Goal: Information Seeking & Learning: Learn about a topic

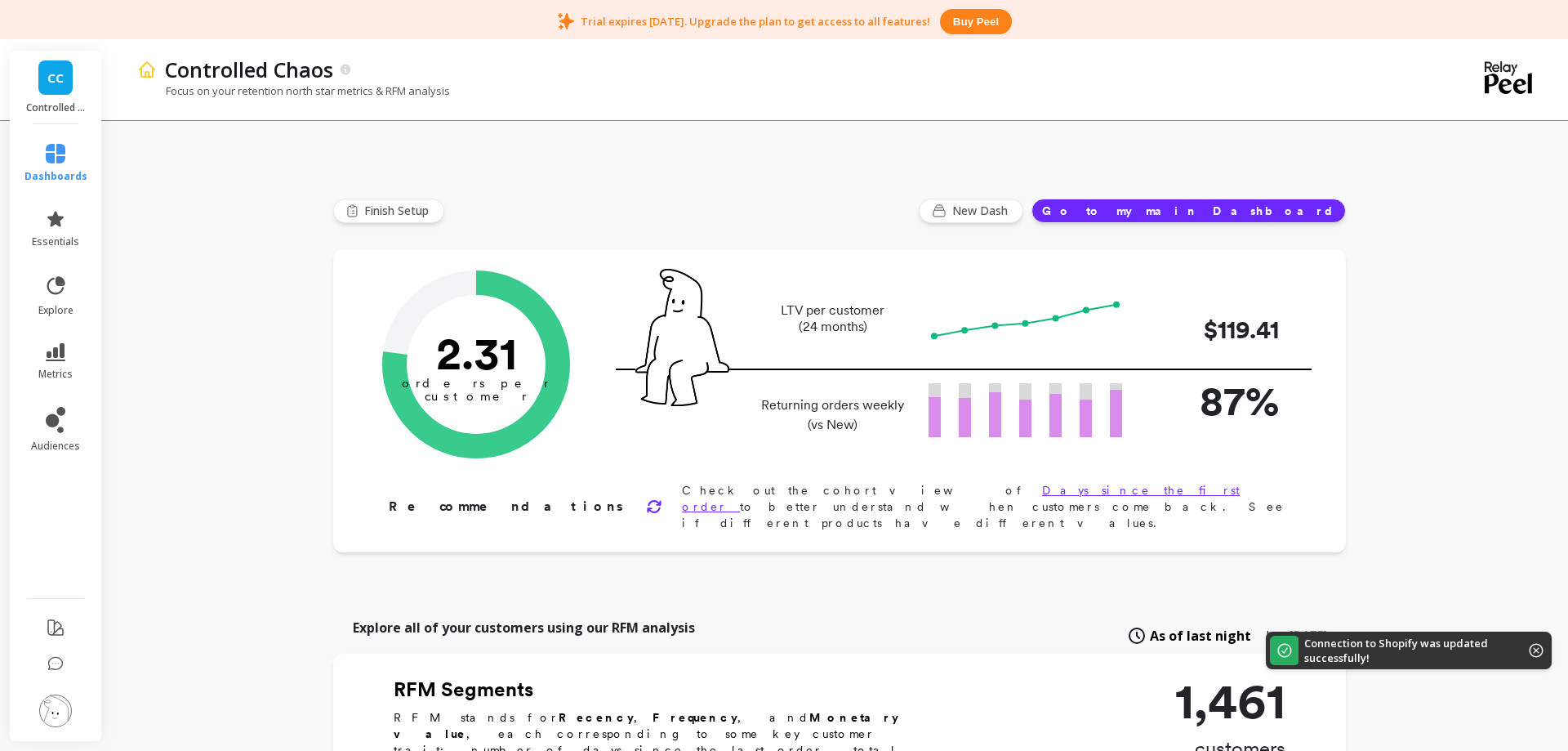
click at [66, 84] on link "CC" at bounding box center [55, 77] width 34 height 34
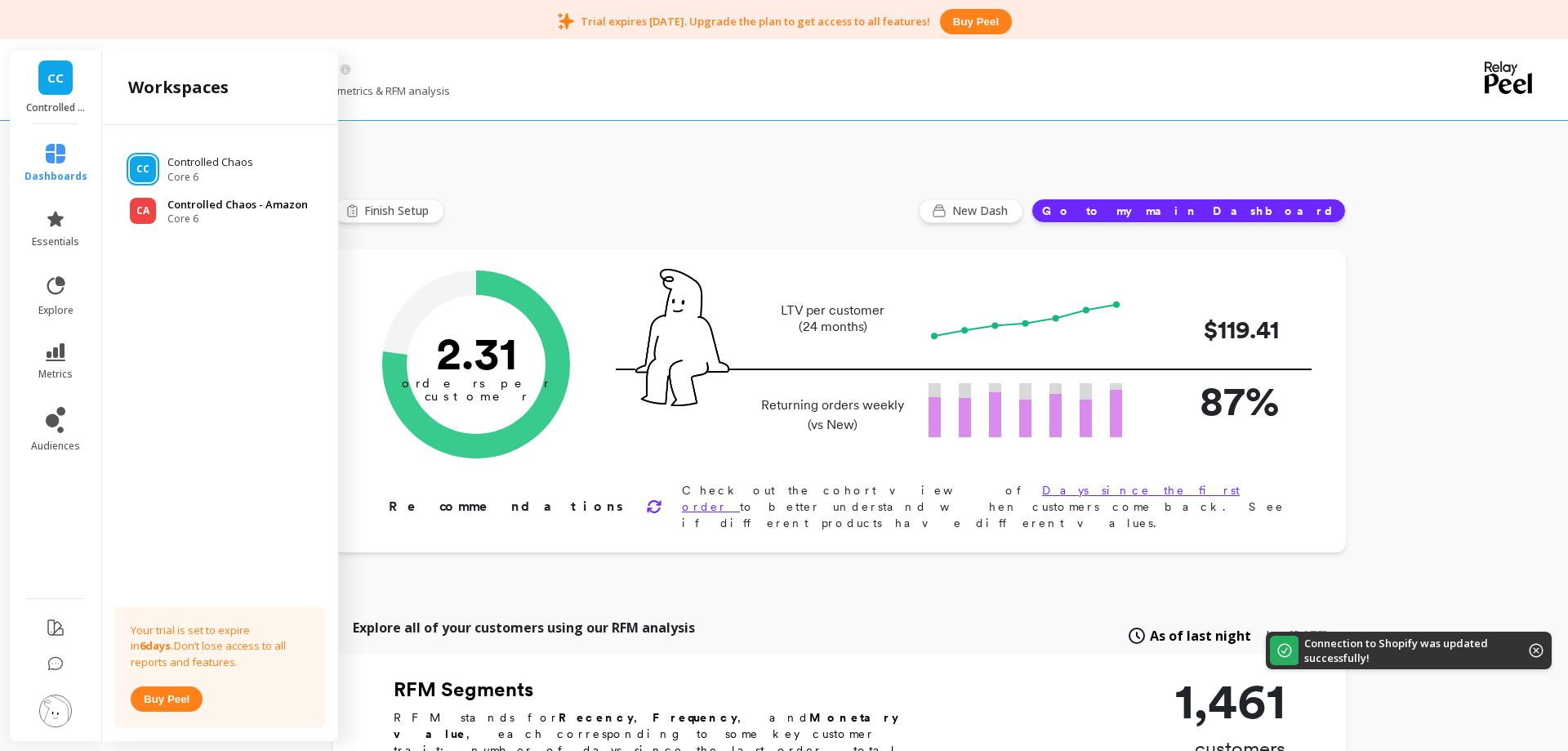
click at [205, 207] on p "Controlled Chaos - Amazon" at bounding box center [238, 205] width 141 height 17
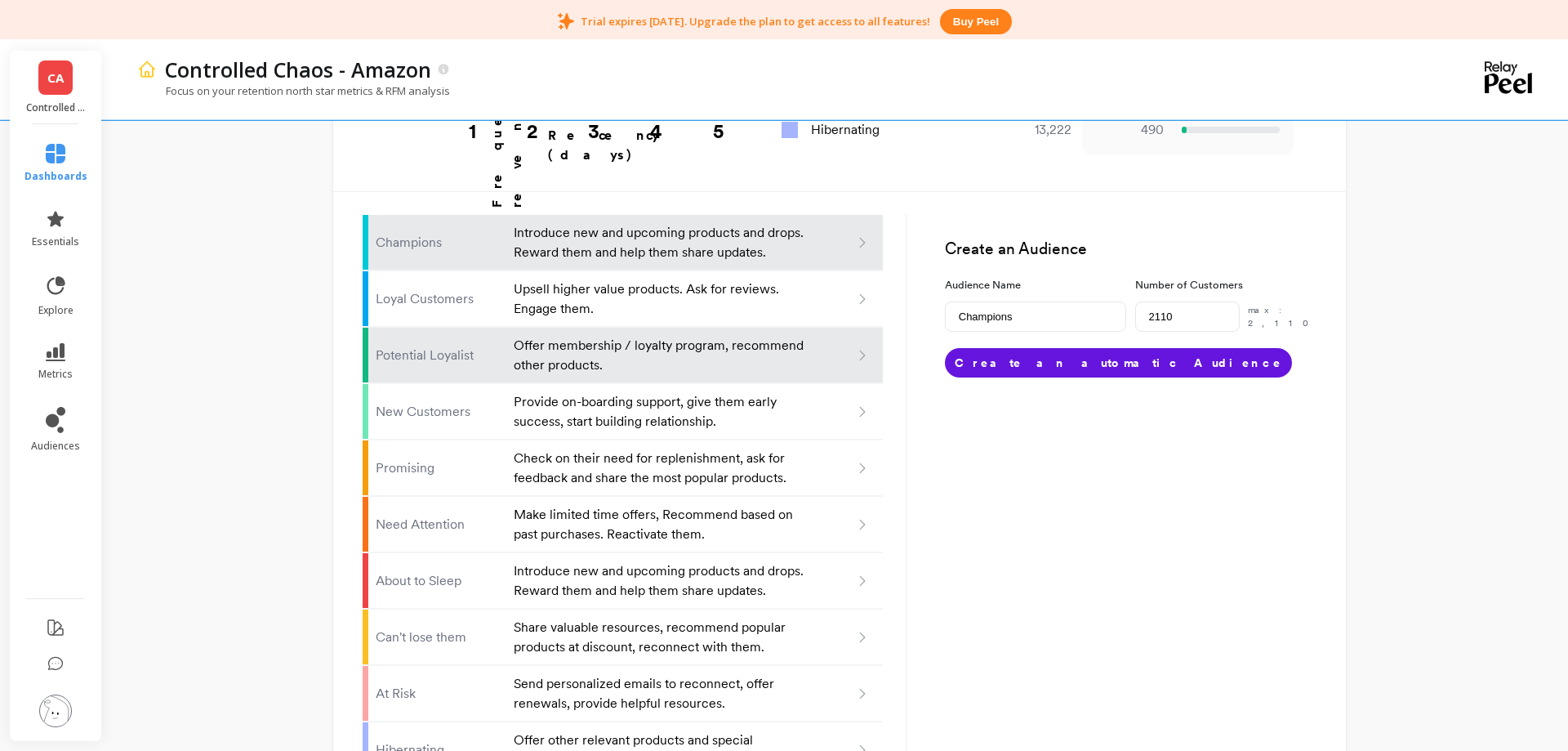
scroll to position [1036, 0]
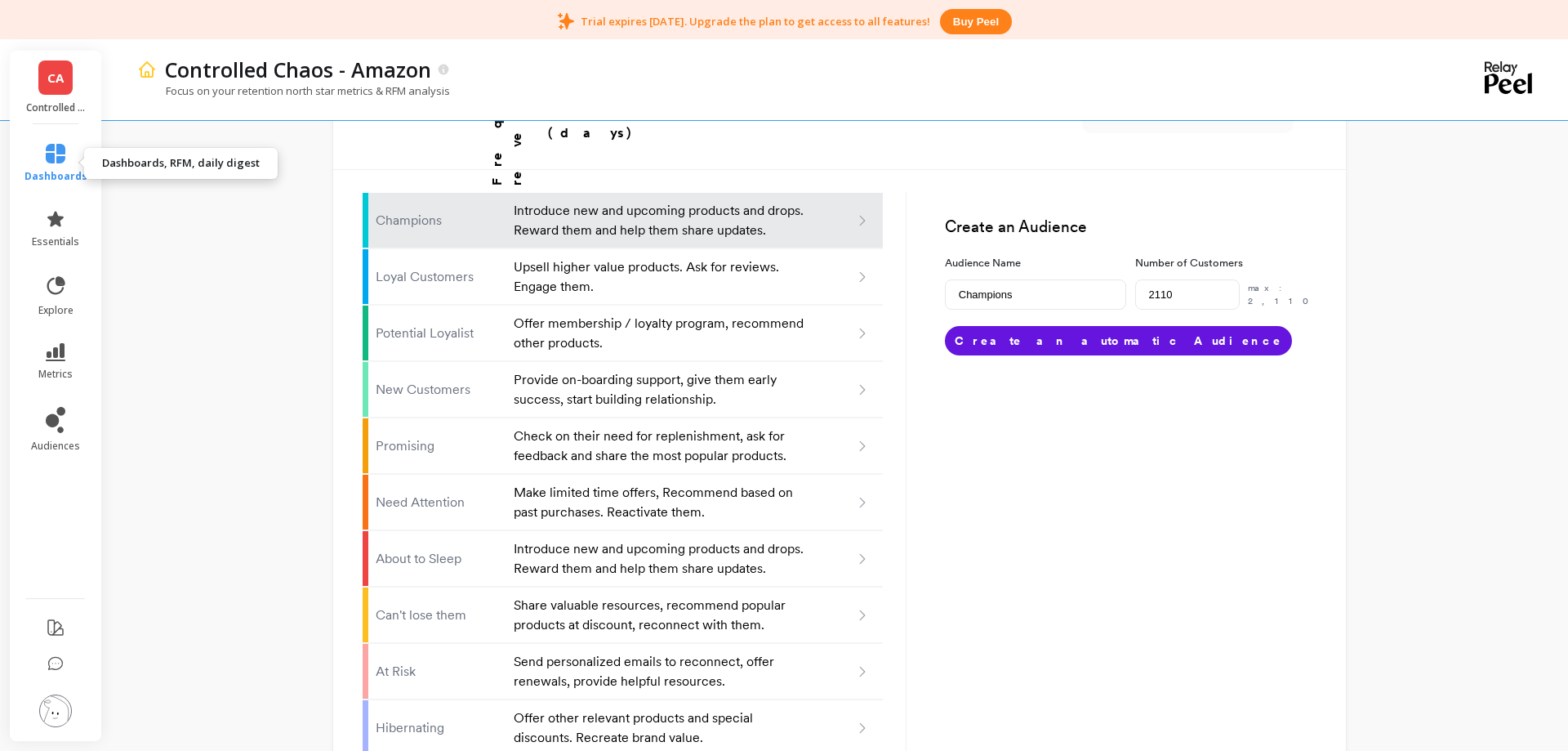
click at [51, 173] on span "dashboards" at bounding box center [56, 176] width 63 height 13
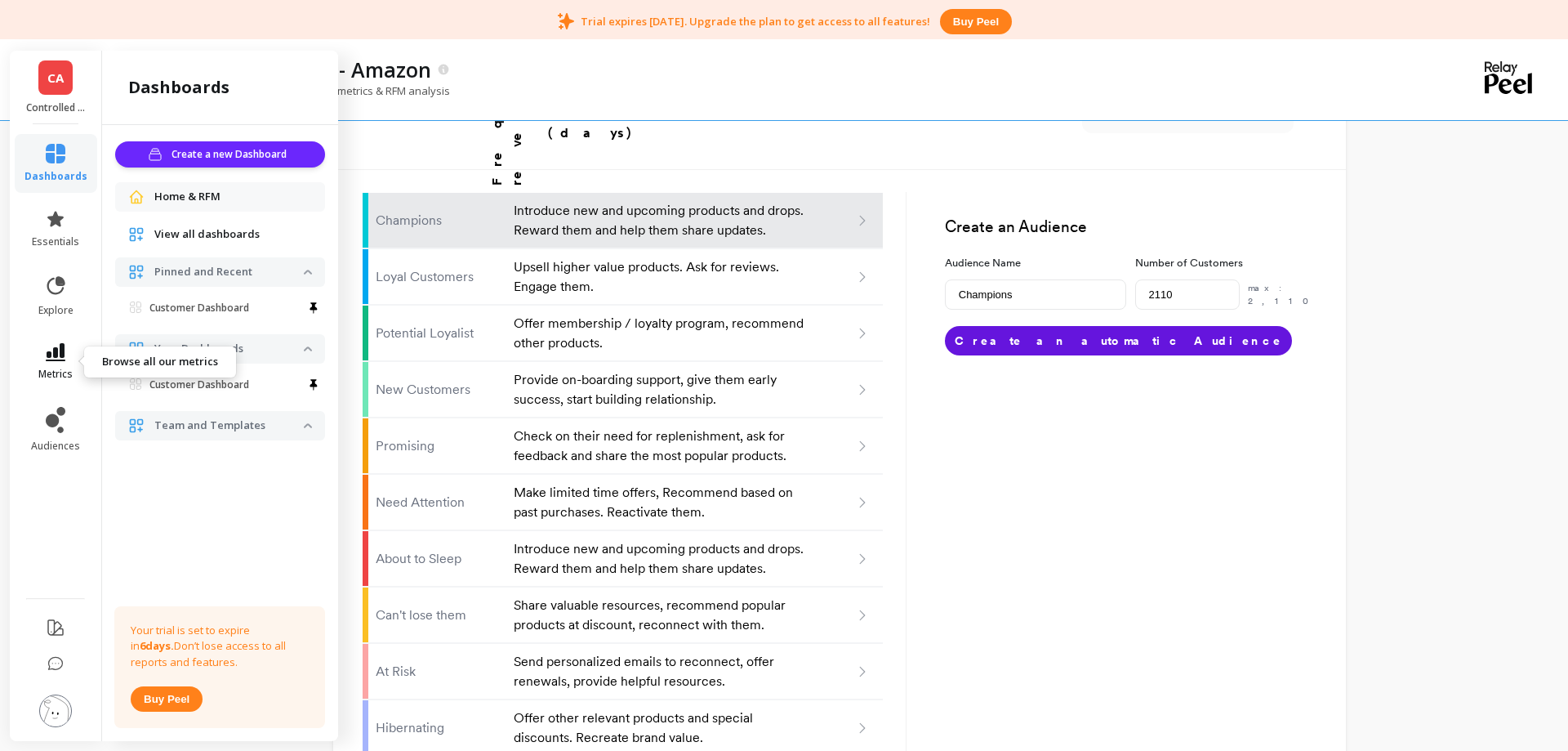
click at [58, 357] on icon at bounding box center [56, 352] width 20 height 18
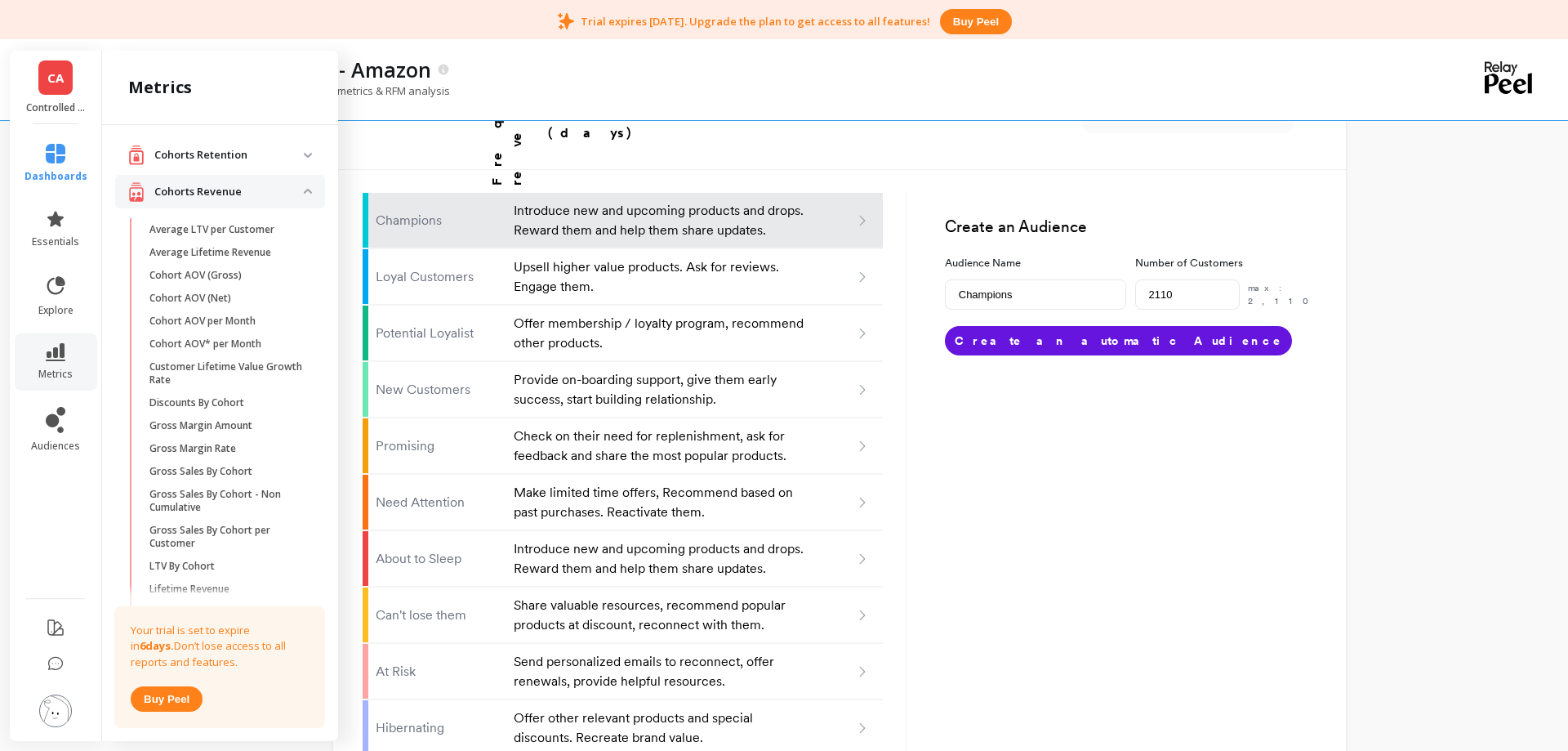
scroll to position [0, 0]
click at [49, 421] on icon at bounding box center [52, 420] width 13 height 13
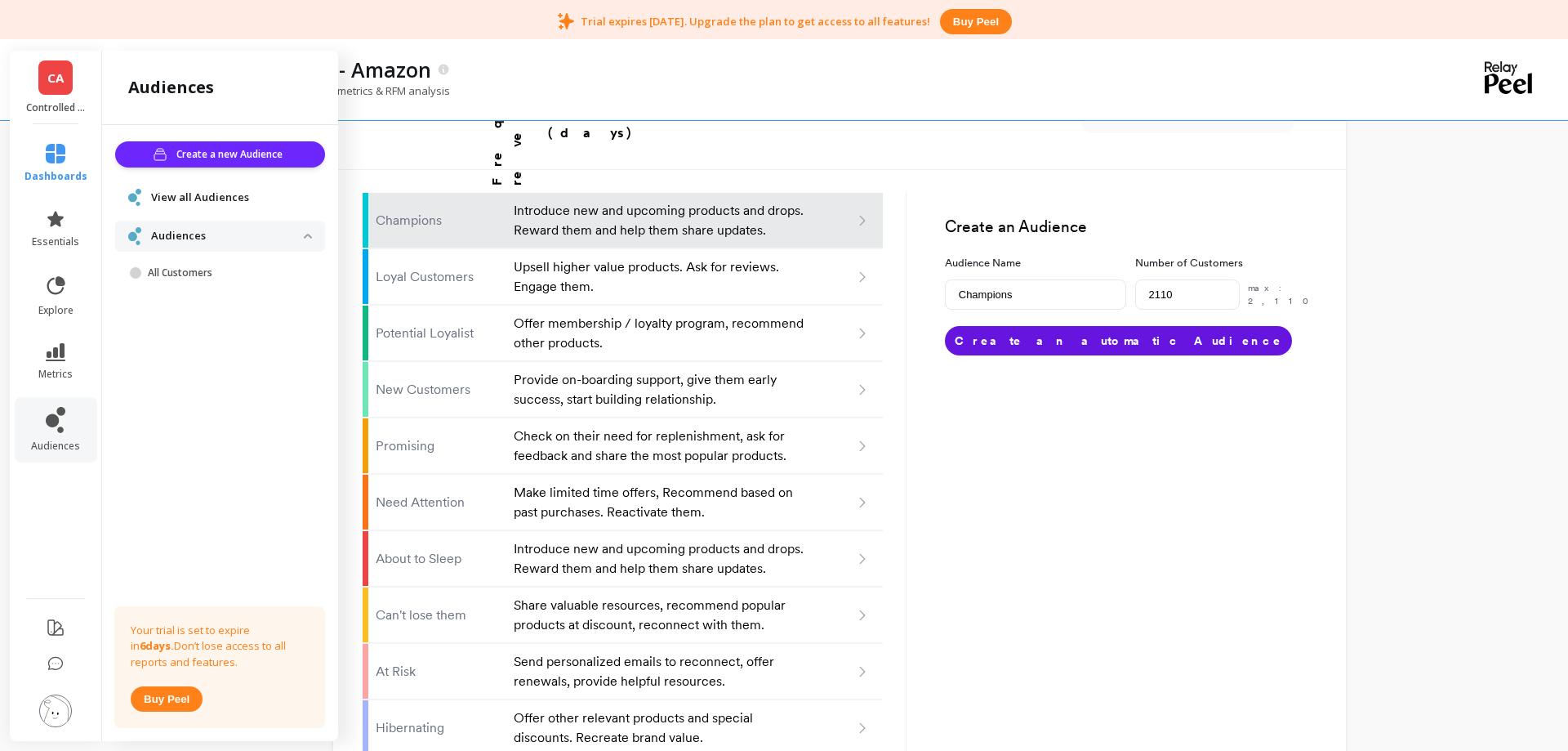
click at [158, 198] on span "View all Audiences" at bounding box center [200, 198] width 98 height 17
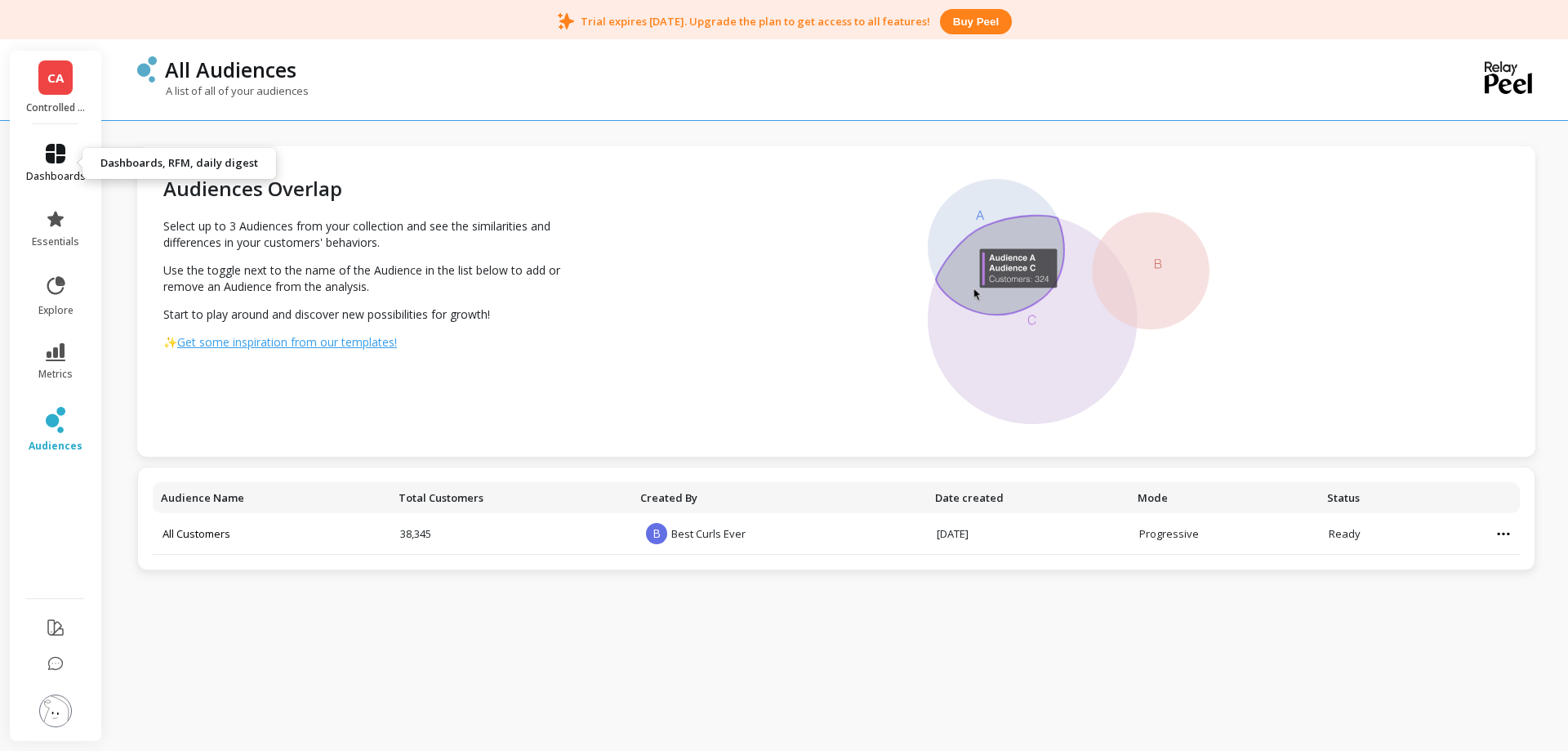
click at [50, 153] on icon at bounding box center [56, 153] width 20 height 20
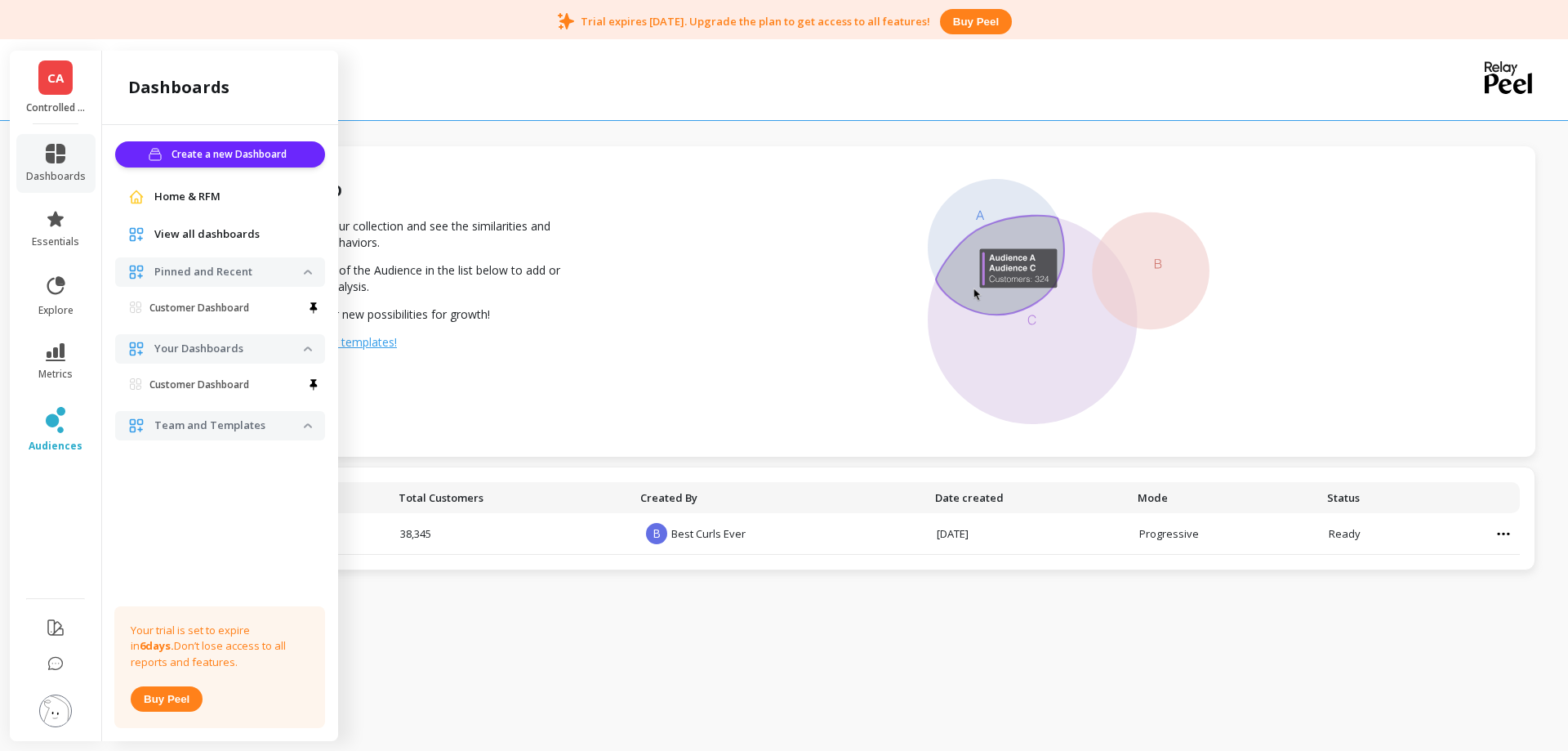
click at [190, 231] on span "View all dashboards" at bounding box center [206, 234] width 105 height 17
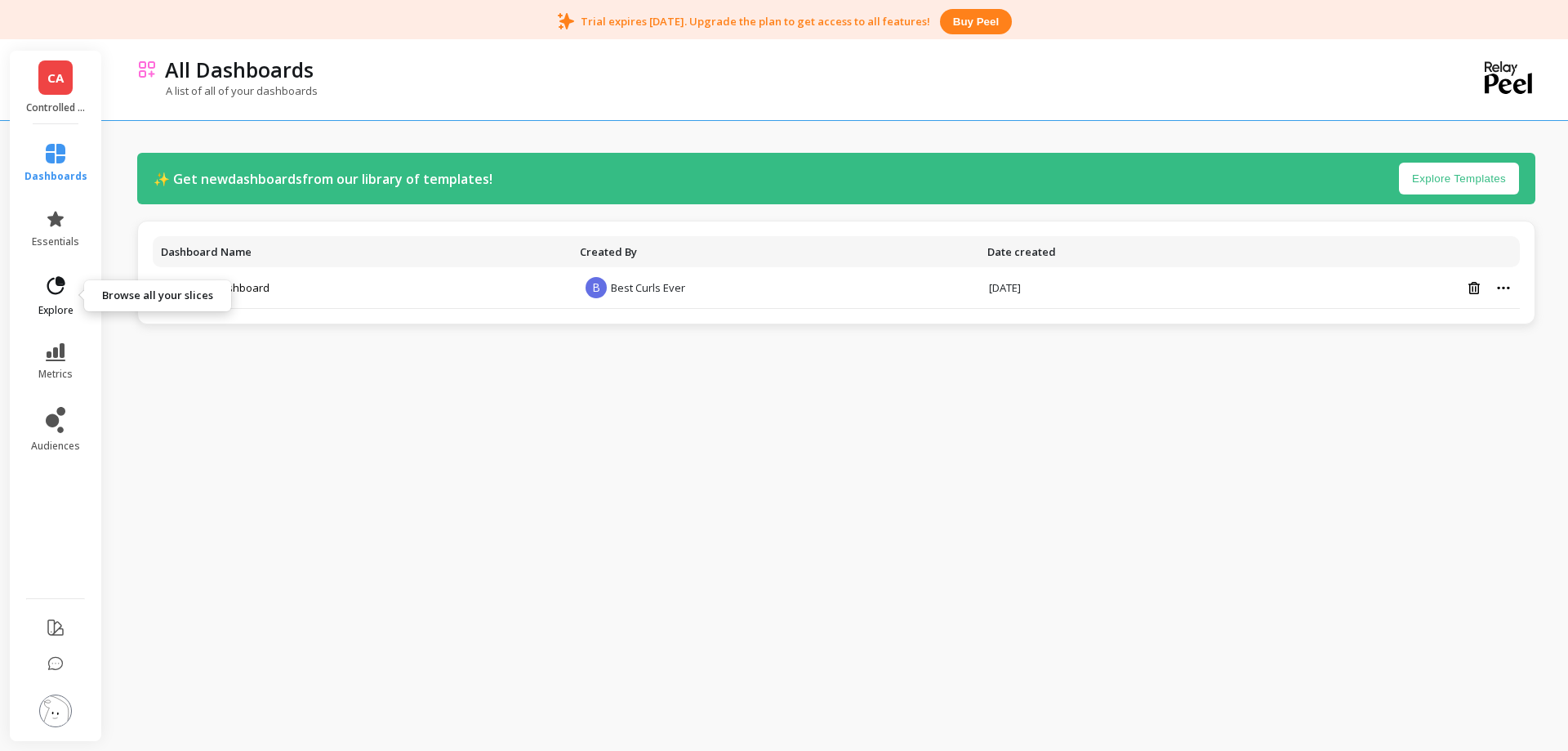
click at [53, 301] on link "explore" at bounding box center [56, 296] width 63 height 43
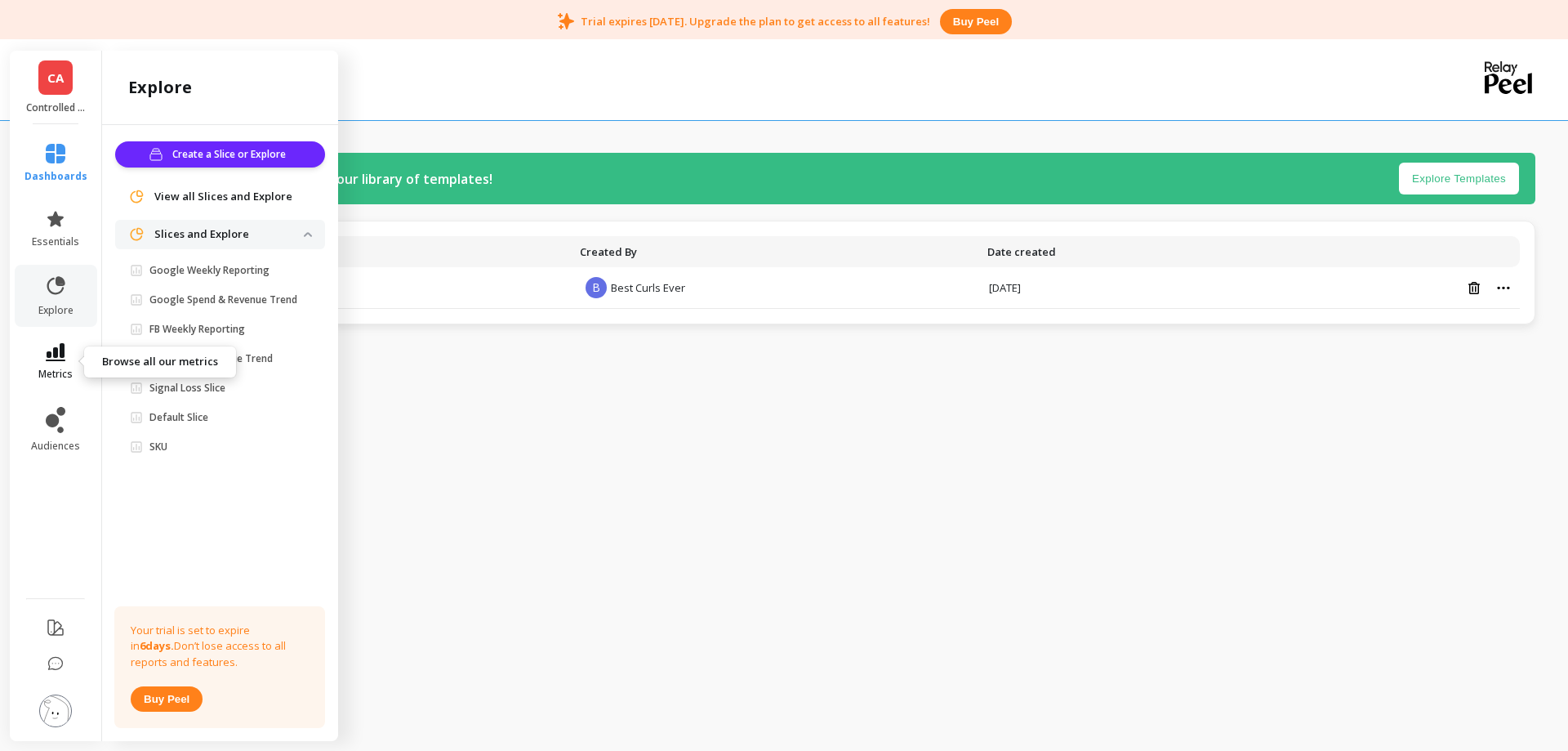
click at [57, 365] on link "metrics" at bounding box center [56, 361] width 63 height 37
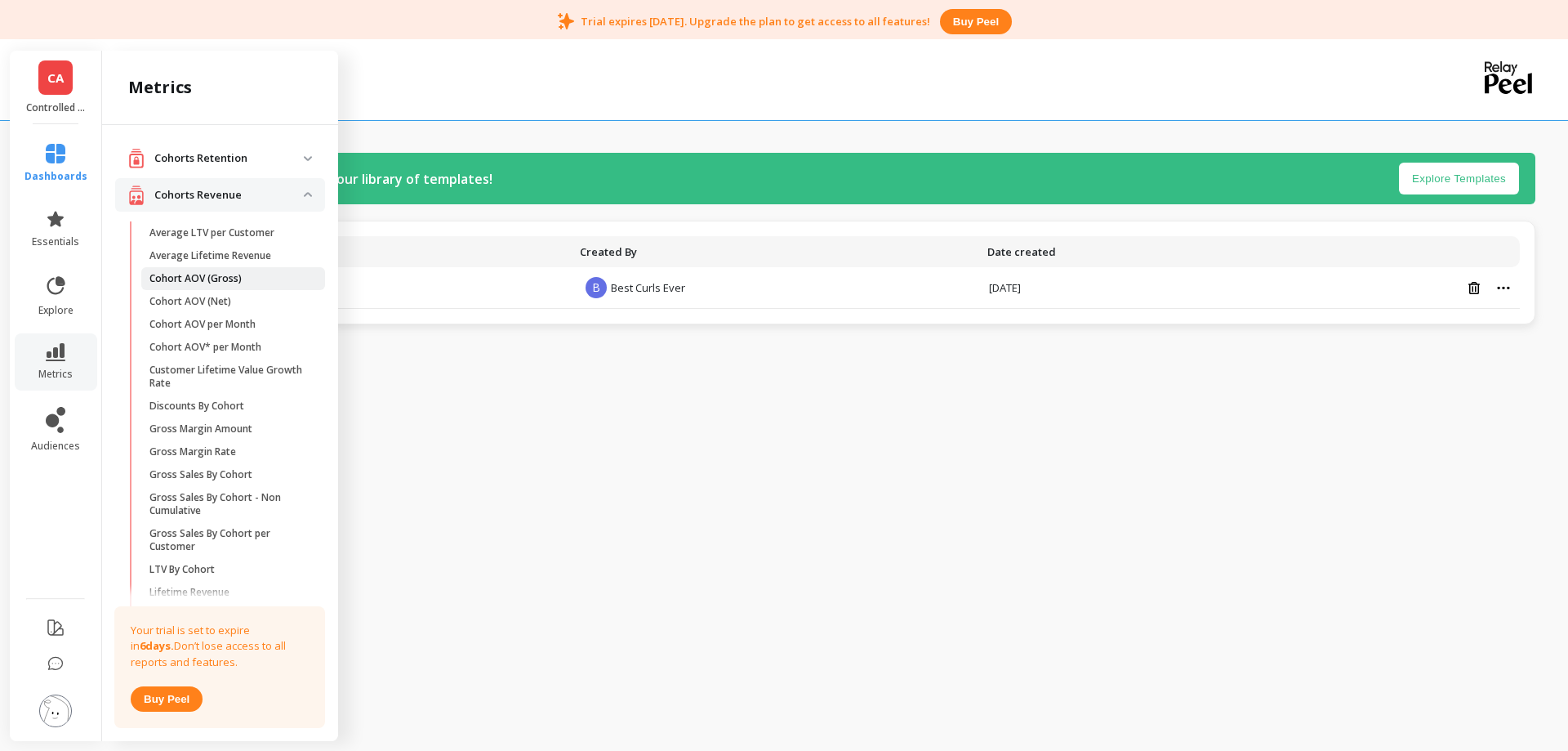
scroll to position [324, 0]
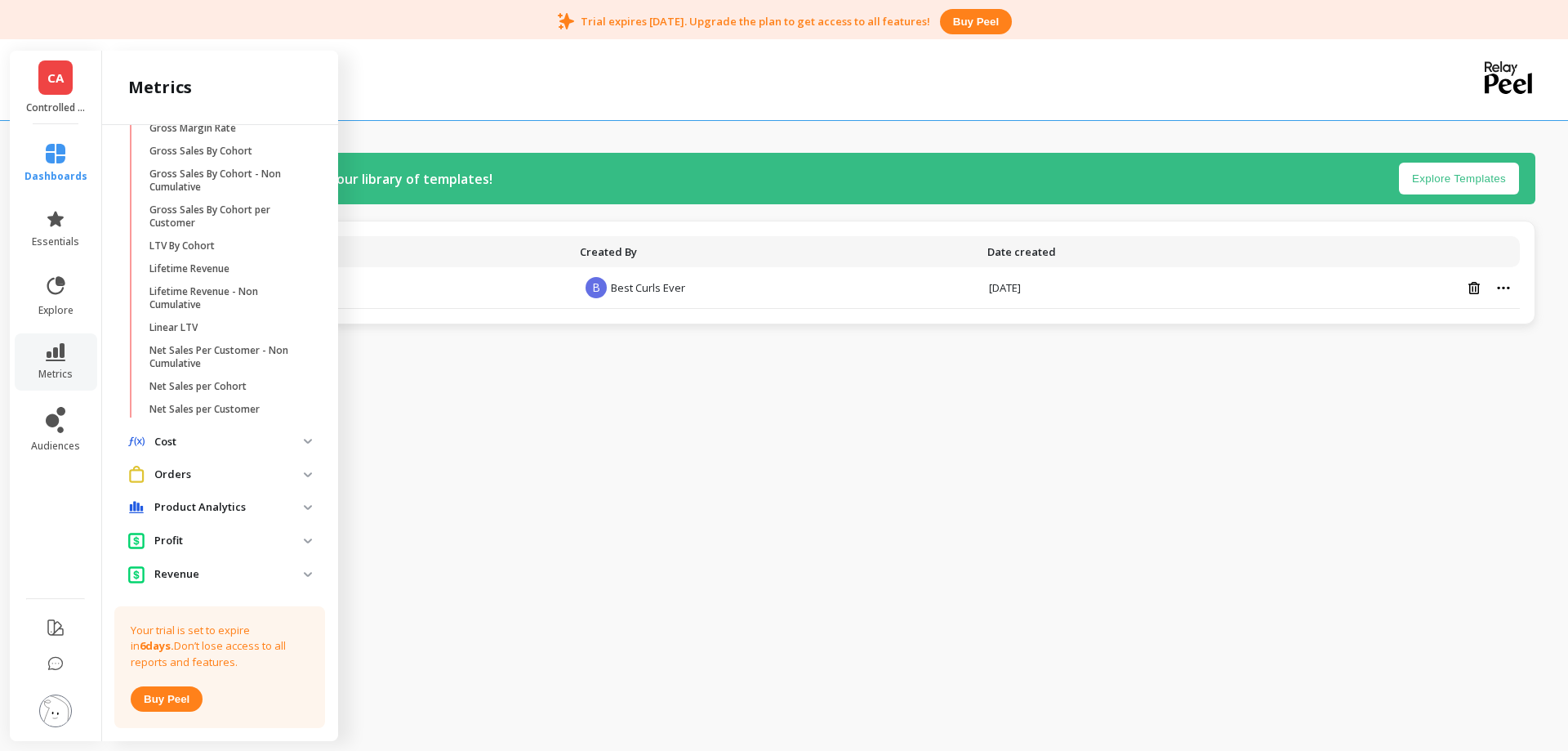
click at [180, 473] on p "Orders" at bounding box center [229, 474] width 150 height 17
click at [177, 505] on p "Average Order Value" at bounding box center [198, 510] width 97 height 13
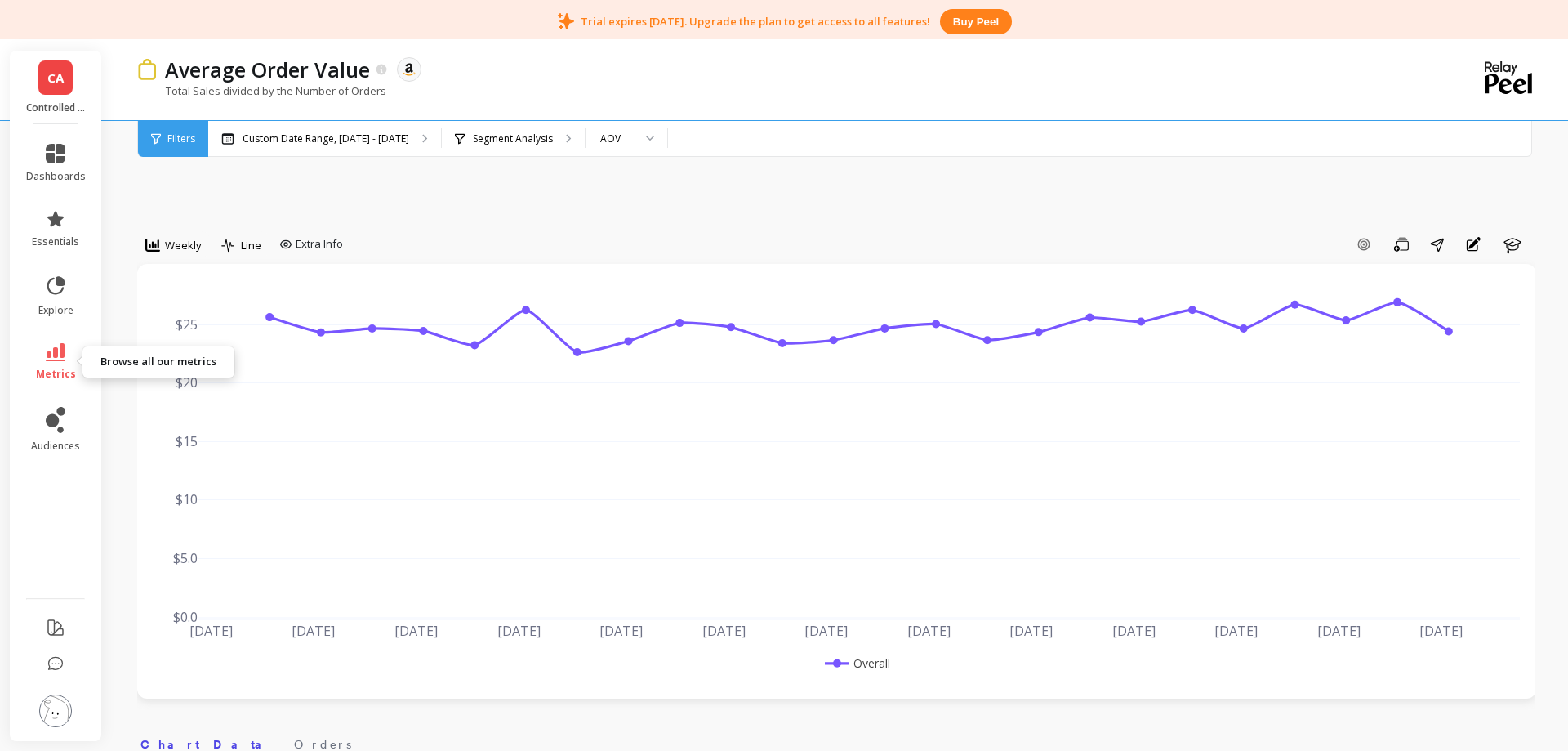
click at [43, 355] on link "metrics" at bounding box center [56, 361] width 60 height 37
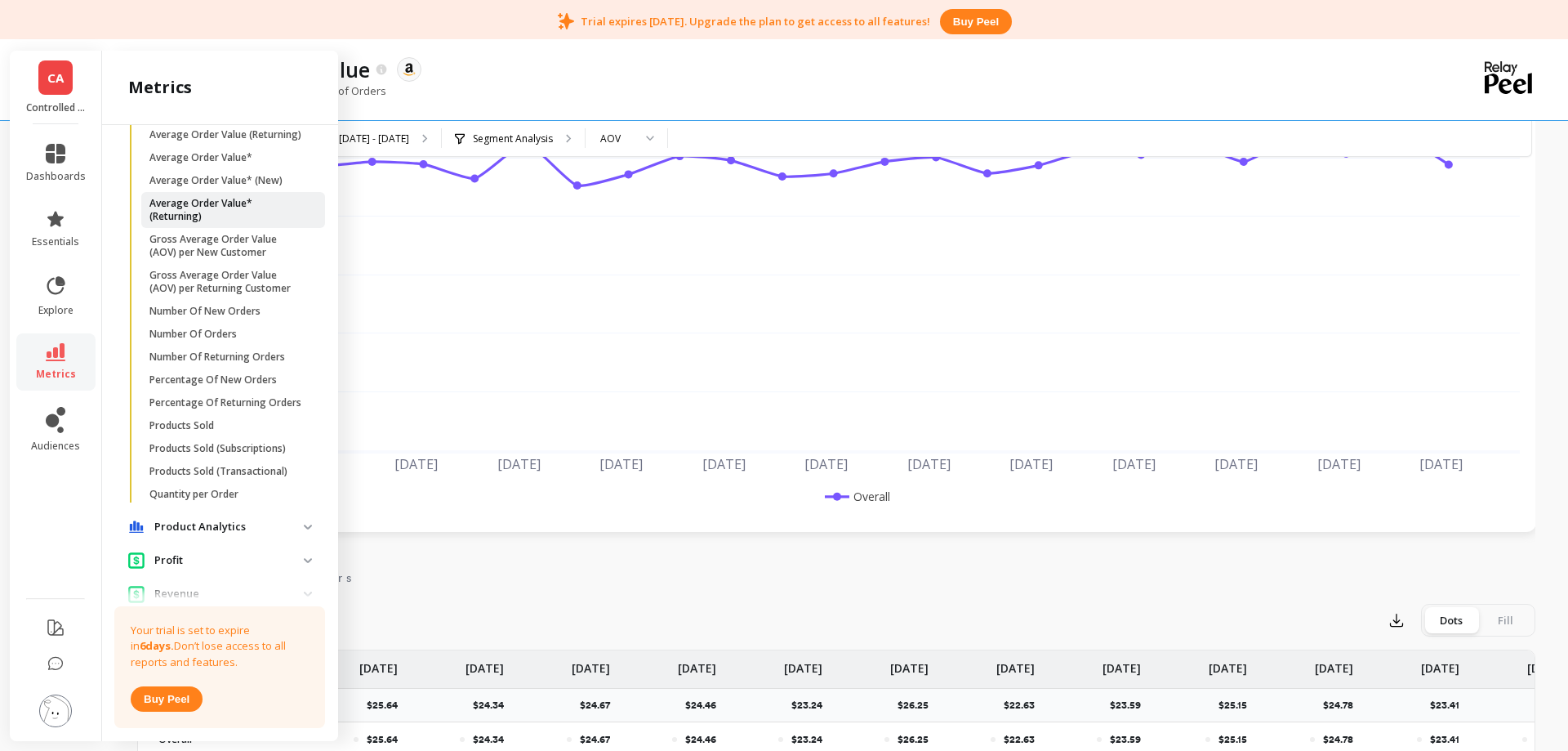
scroll to position [863, 0]
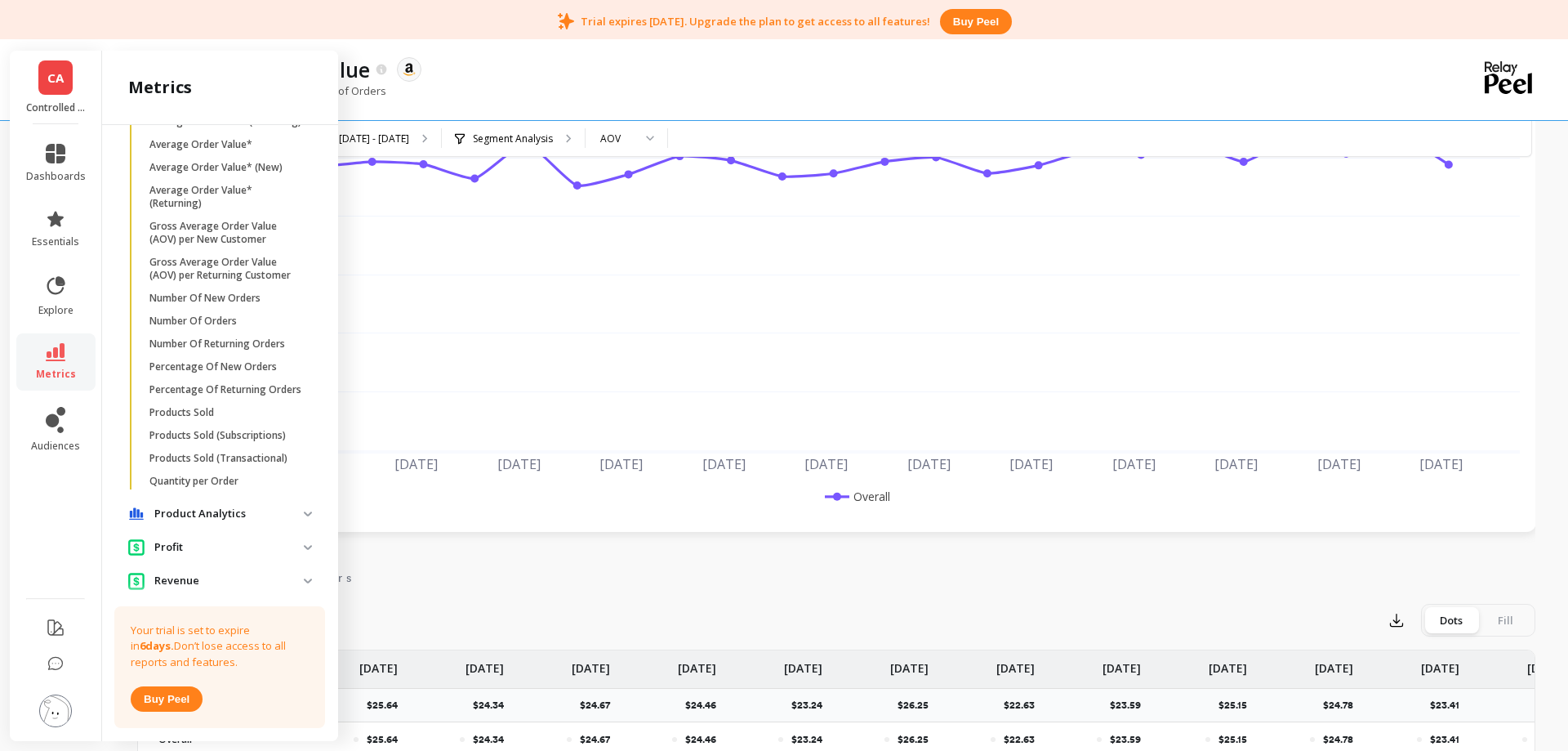
click at [170, 575] on p "Revenue" at bounding box center [229, 580] width 150 height 17
click at [170, 582] on p "Revenue" at bounding box center [229, 580] width 150 height 17
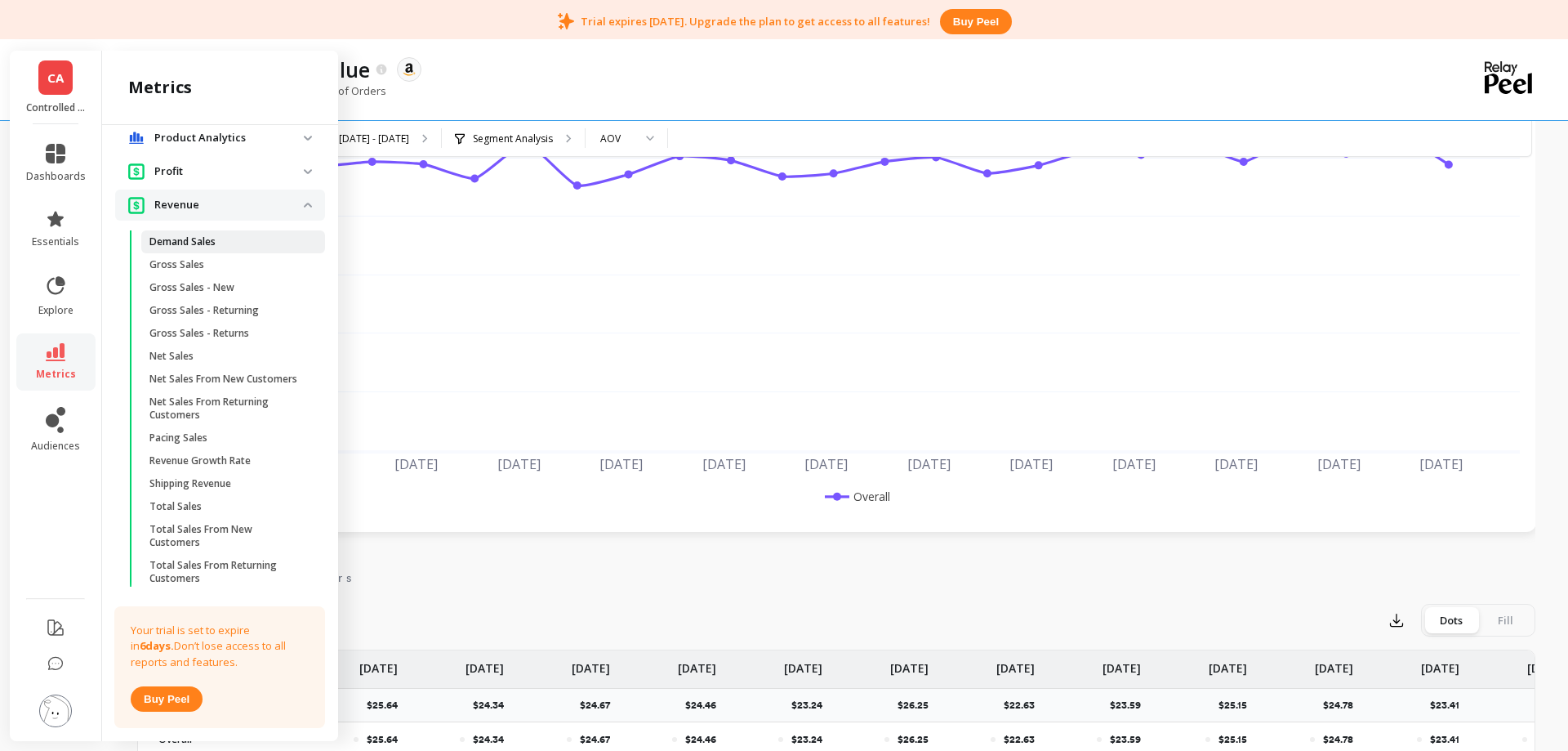
scroll to position [1257, 0]
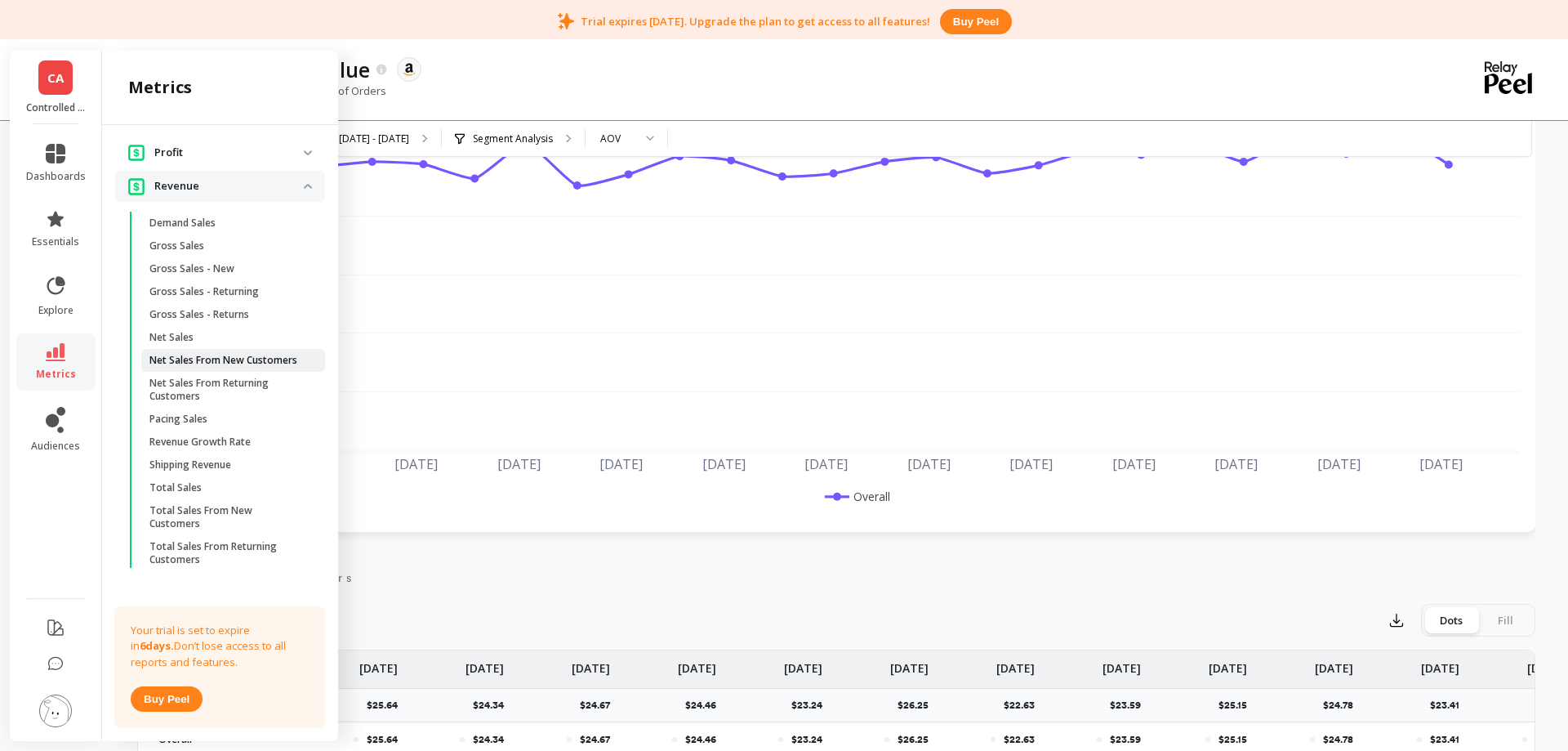
click at [202, 364] on p "Net Sales From New Customers" at bounding box center [224, 360] width 148 height 13
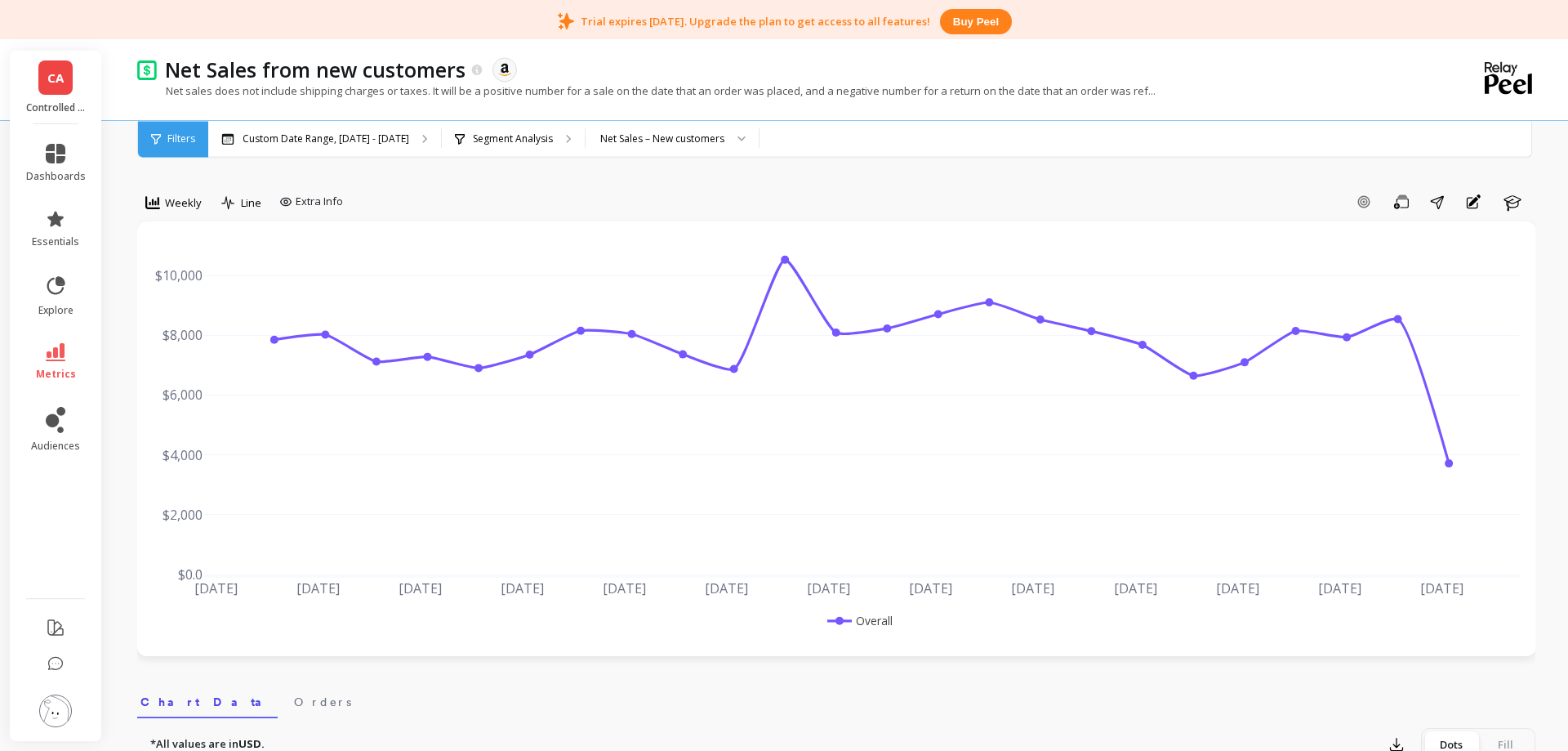
scroll to position [84, 0]
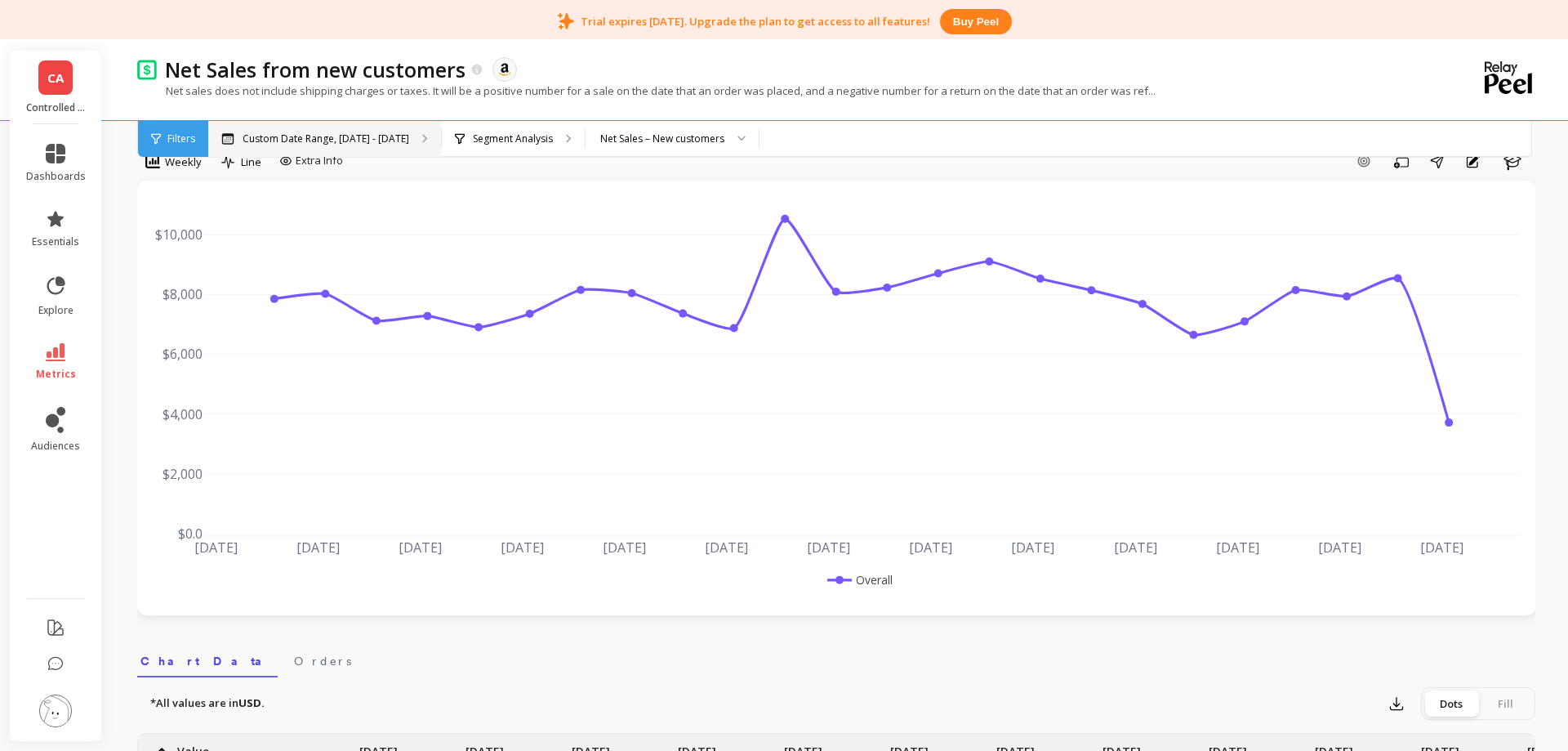
click at [325, 134] on p "Custom Date Range, [DATE] - [DATE]" at bounding box center [326, 138] width 167 height 13
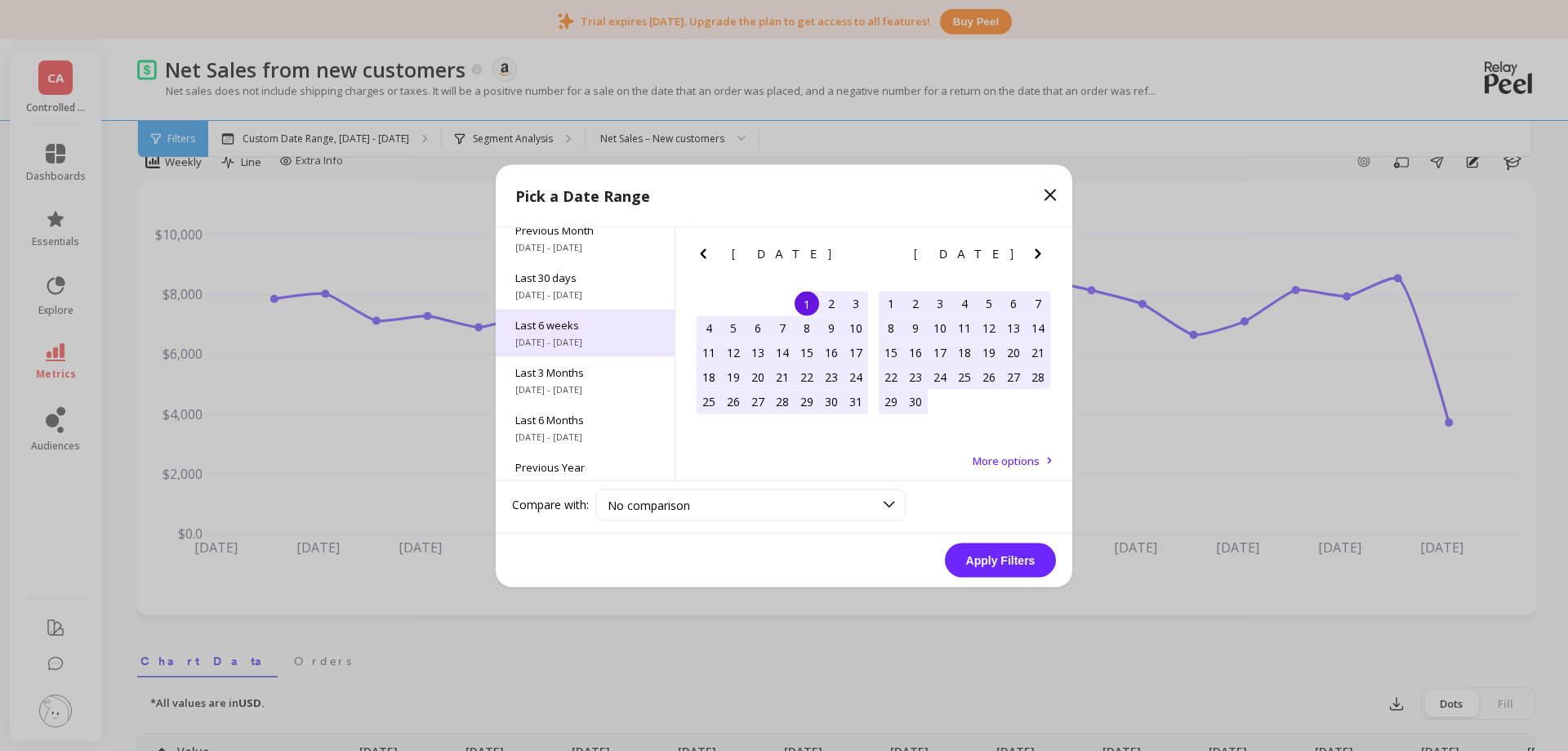
scroll to position [216, 0]
click at [570, 326] on span "[DATE] - [DATE]" at bounding box center [585, 328] width 140 height 13
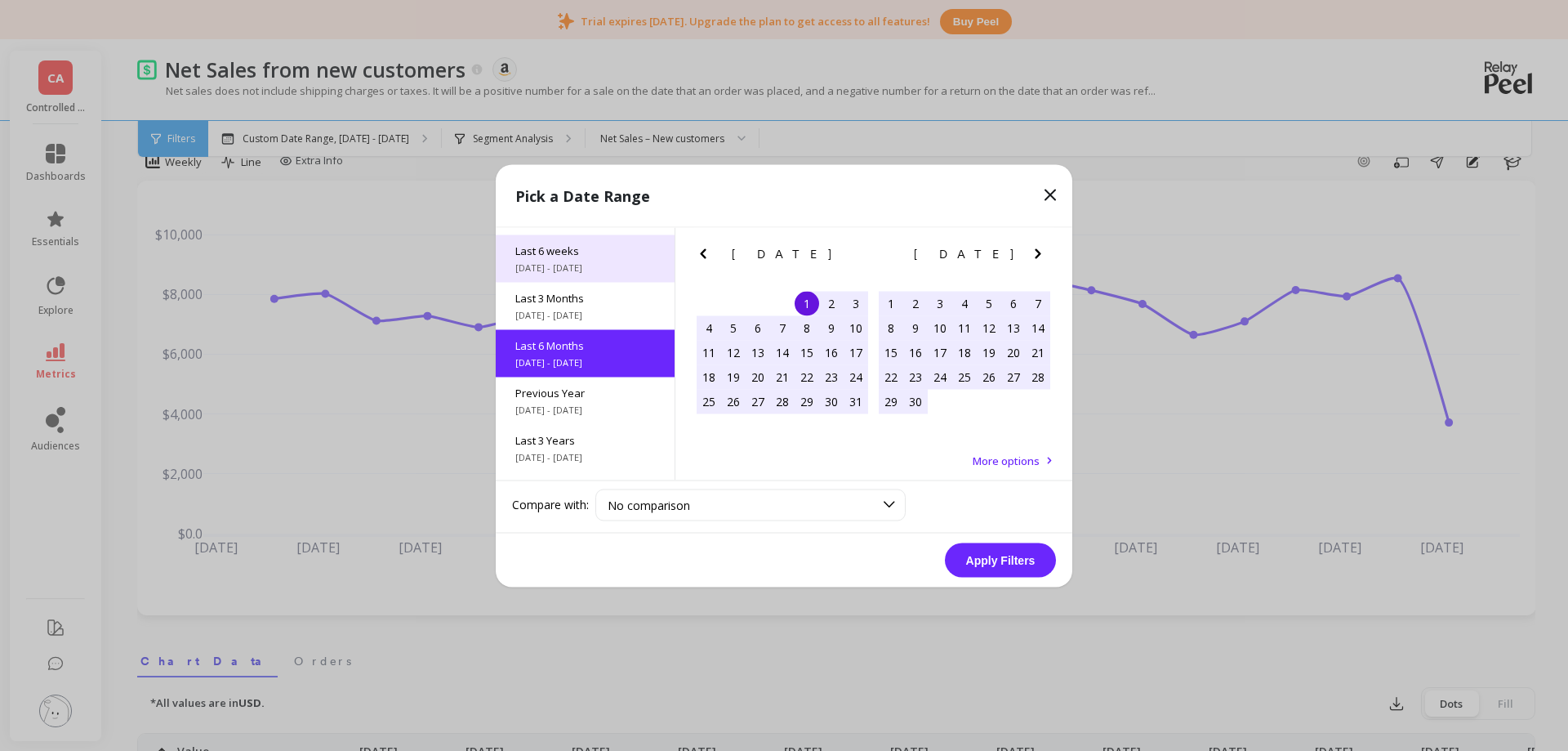
scroll to position [181, 0]
click at [960, 553] on button "Apply Filters" at bounding box center [1000, 560] width 111 height 34
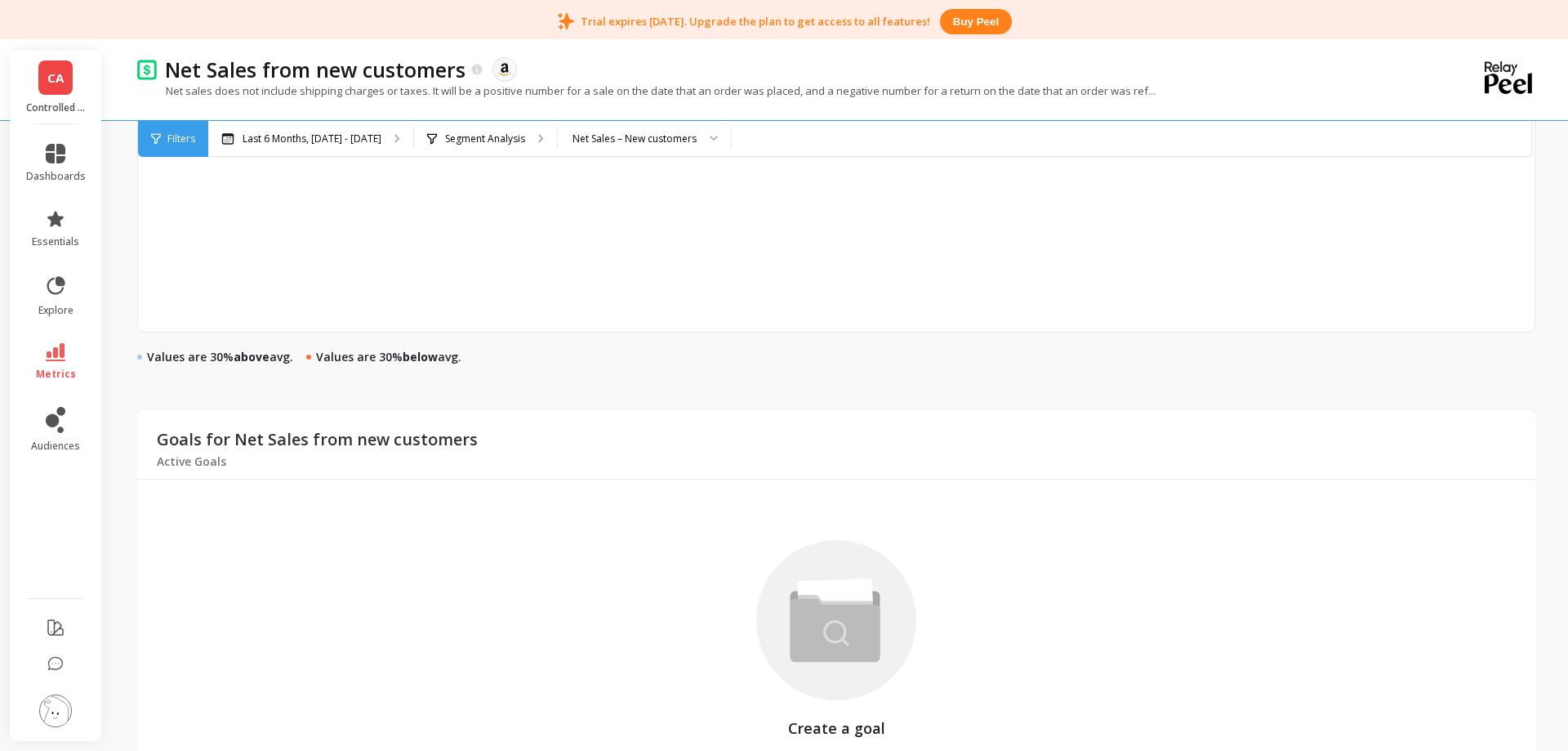
scroll to position [1164, 0]
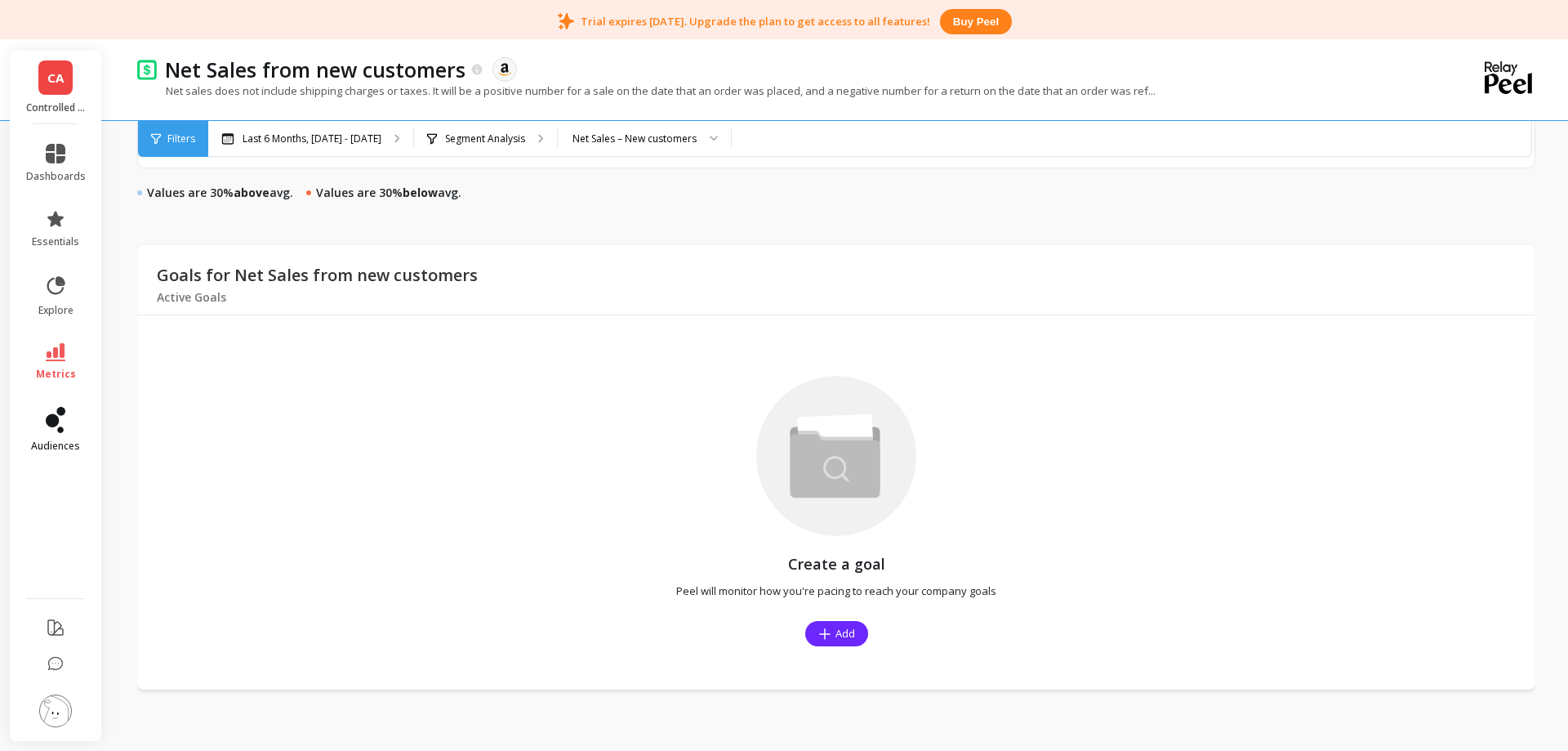
click at [50, 433] on link "audiences" at bounding box center [56, 430] width 60 height 46
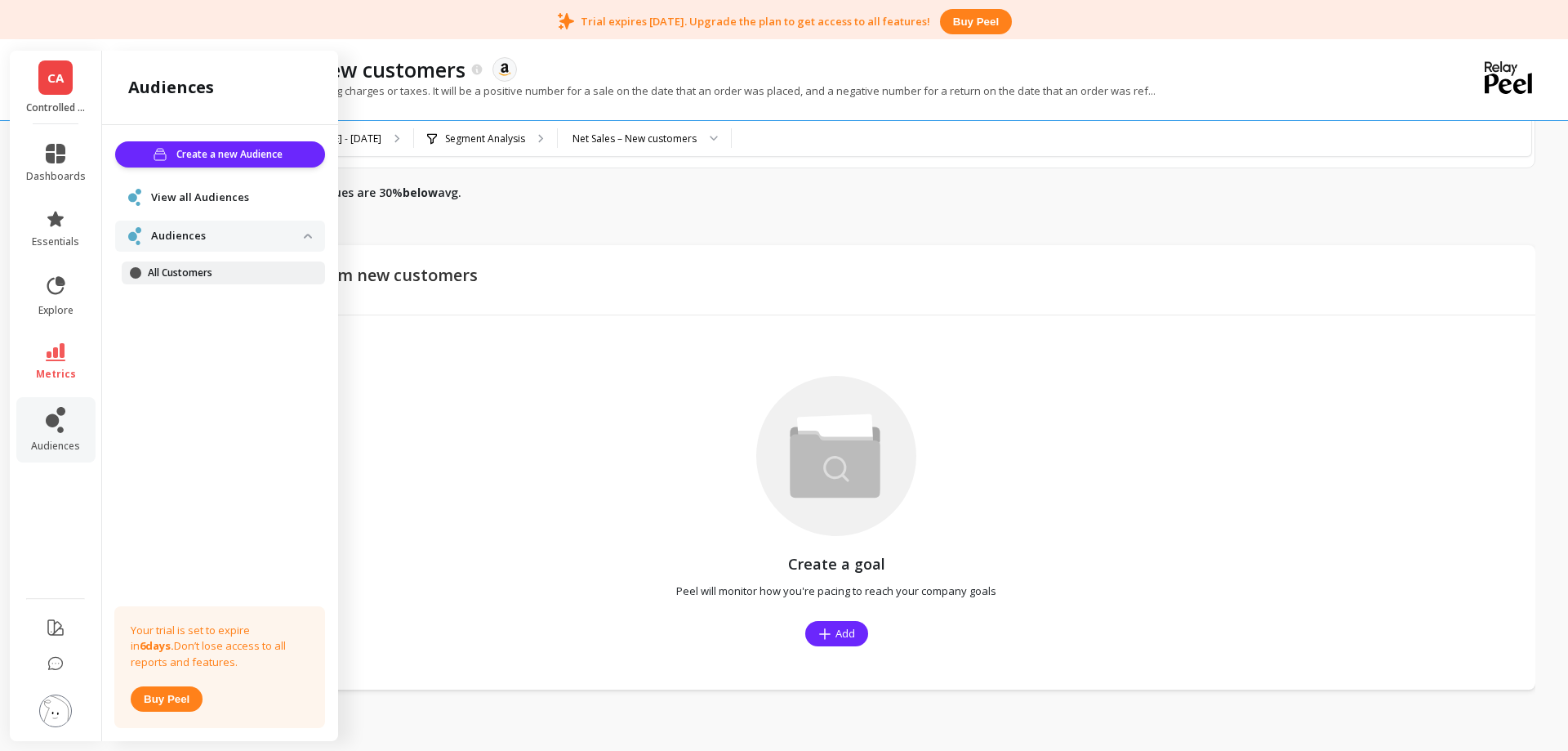
click at [187, 275] on p "All Customers" at bounding box center [225, 272] width 156 height 13
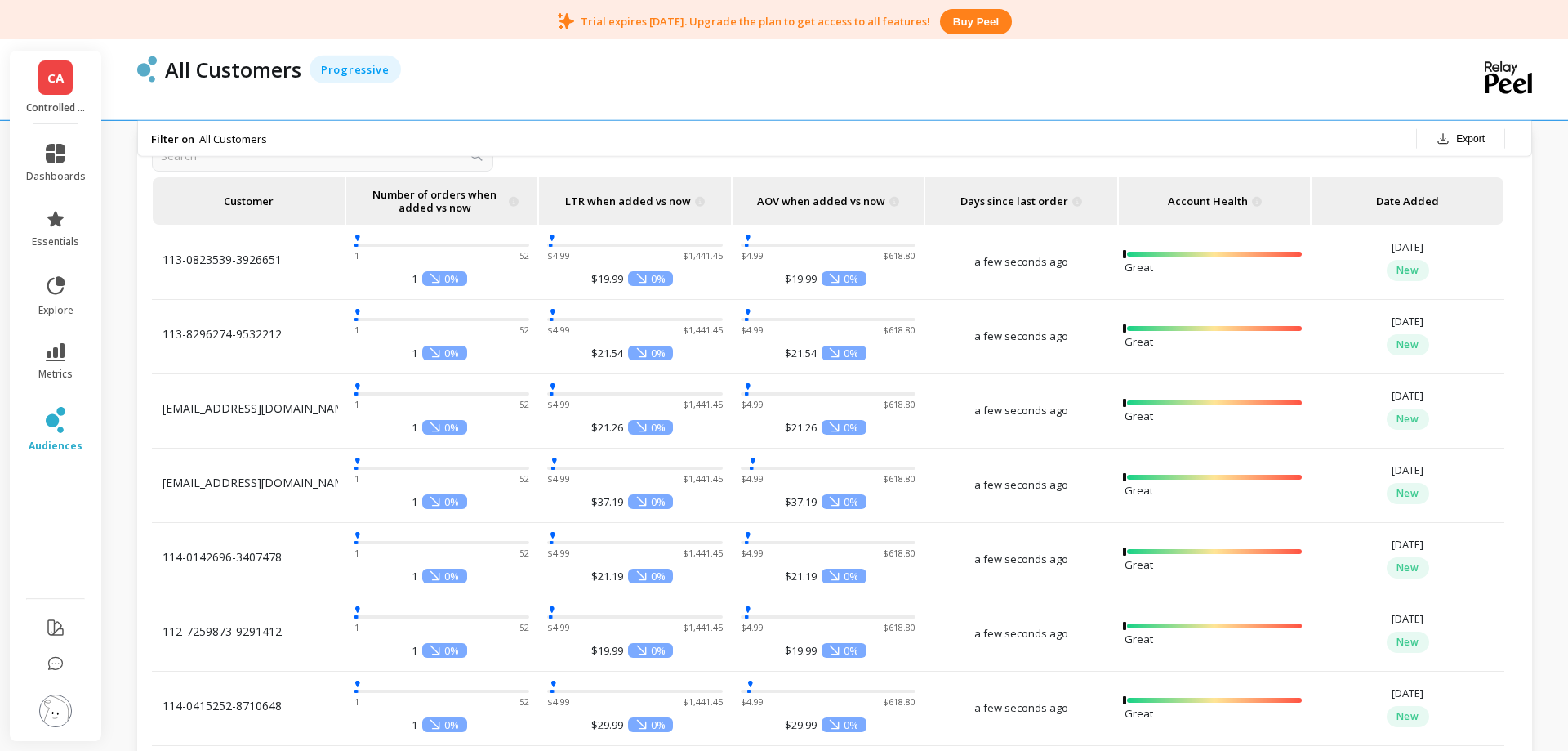
scroll to position [1500, 0]
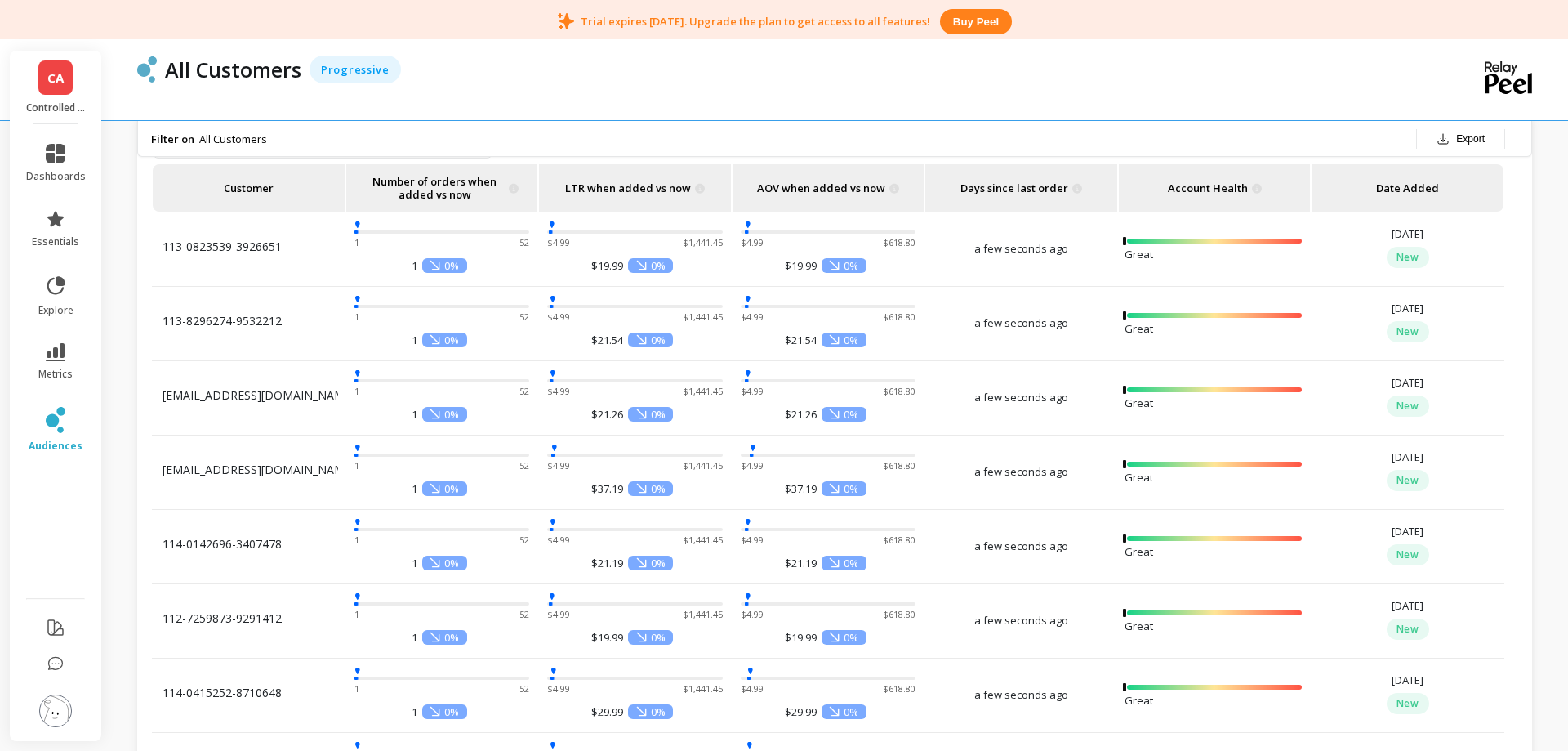
click at [270, 399] on p "[EMAIL_ADDRESS][DOMAIN_NAME]" at bounding box center [249, 395] width 172 height 17
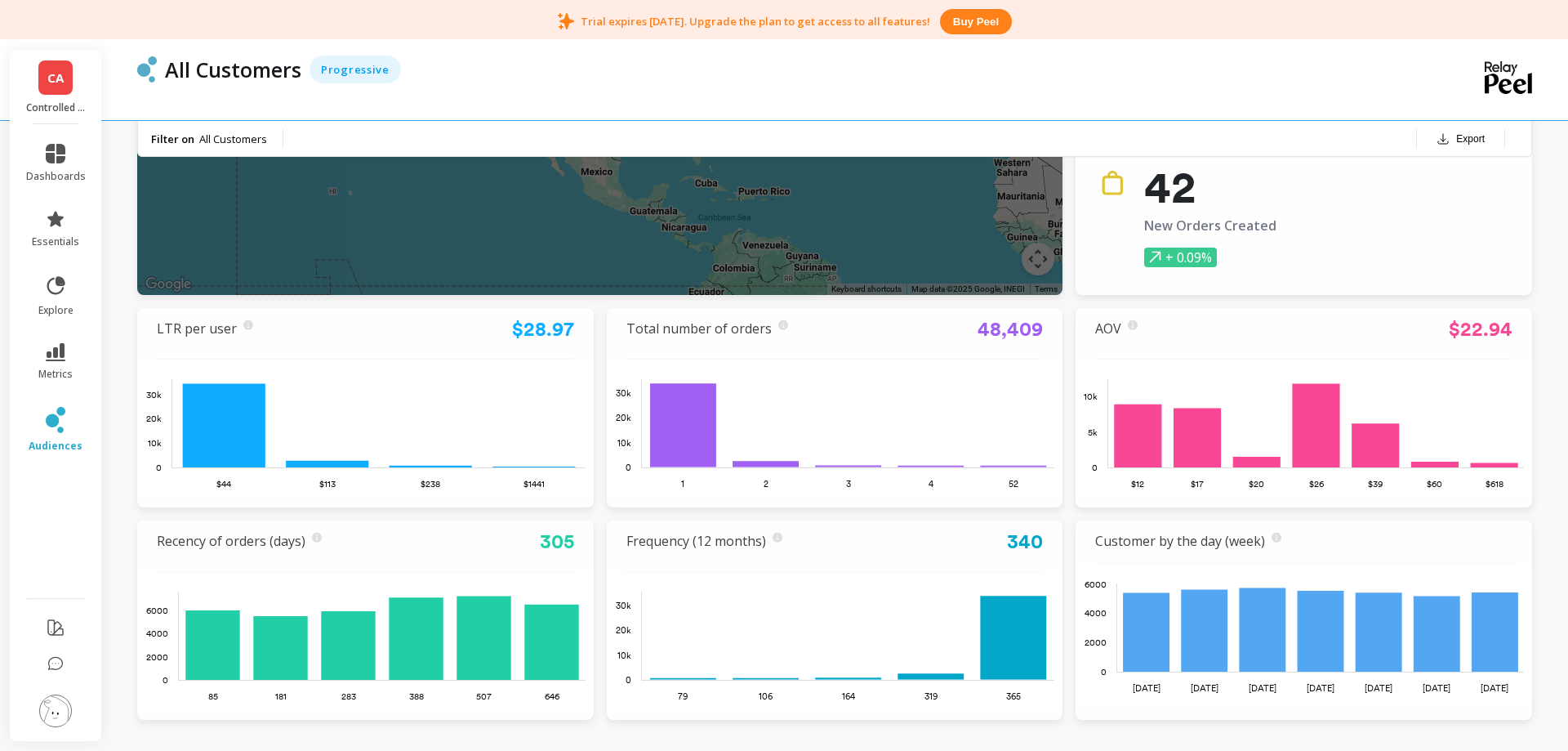
scroll to position [0, 0]
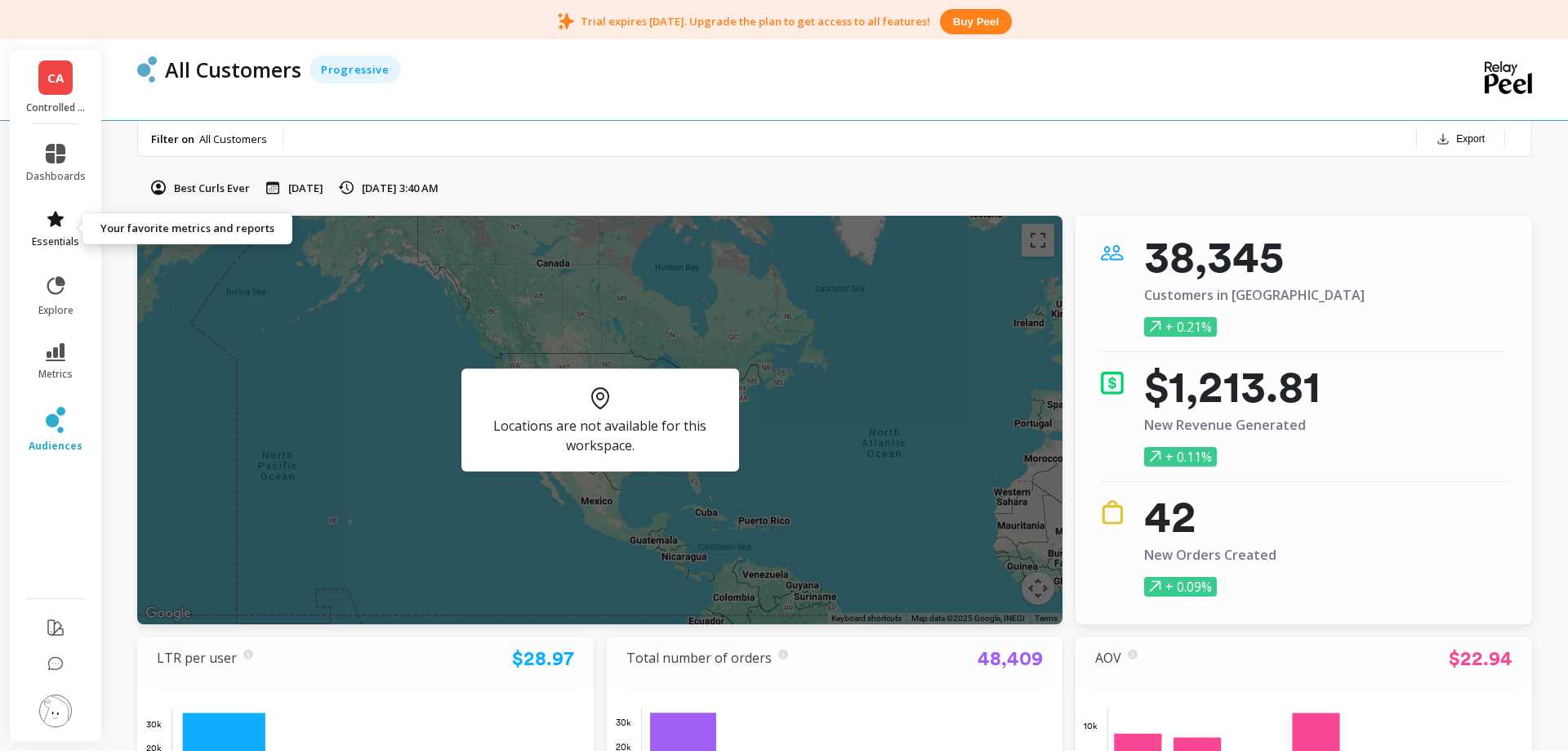
click at [49, 238] on span "essentials" at bounding box center [56, 241] width 47 height 13
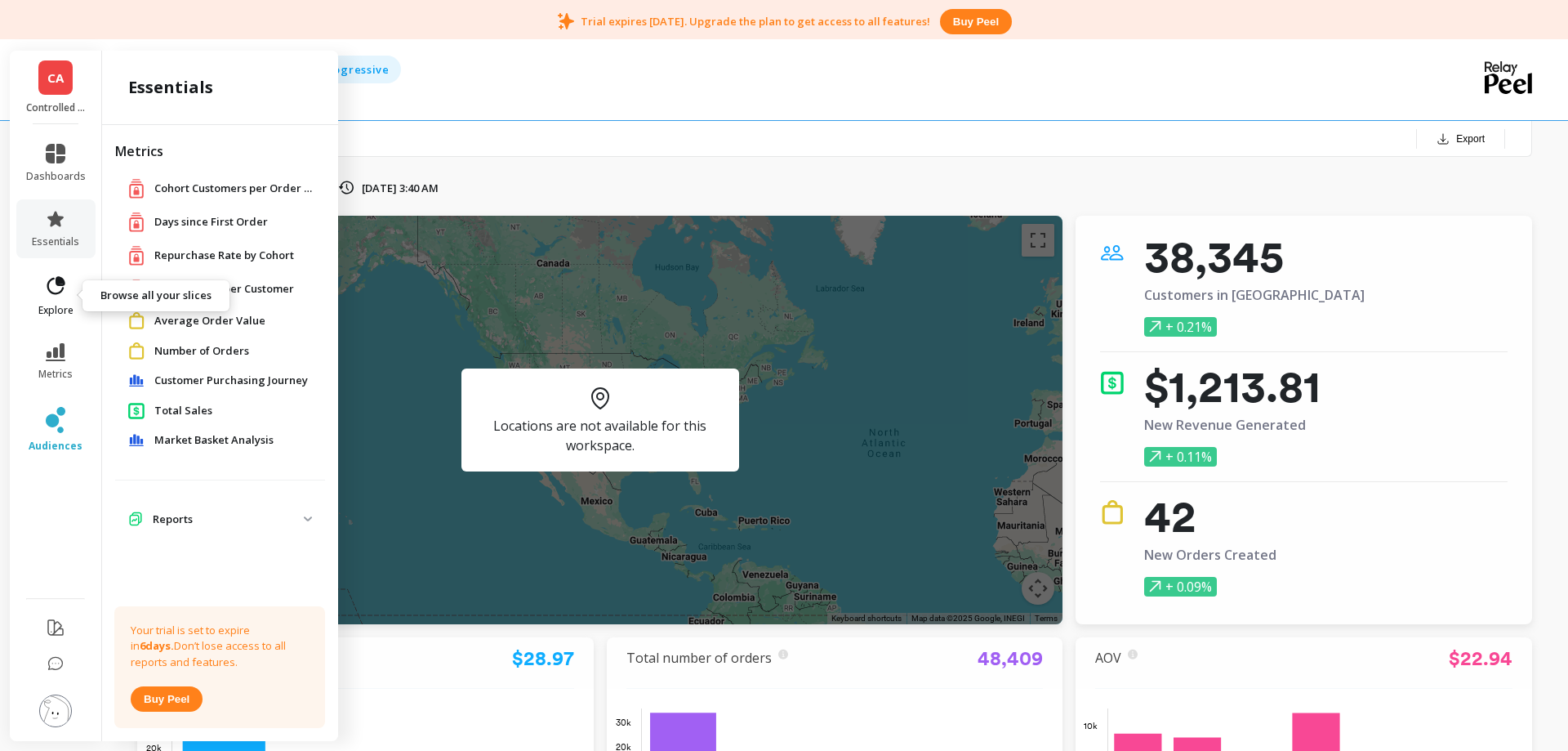
click at [63, 296] on icon at bounding box center [56, 286] width 23 height 23
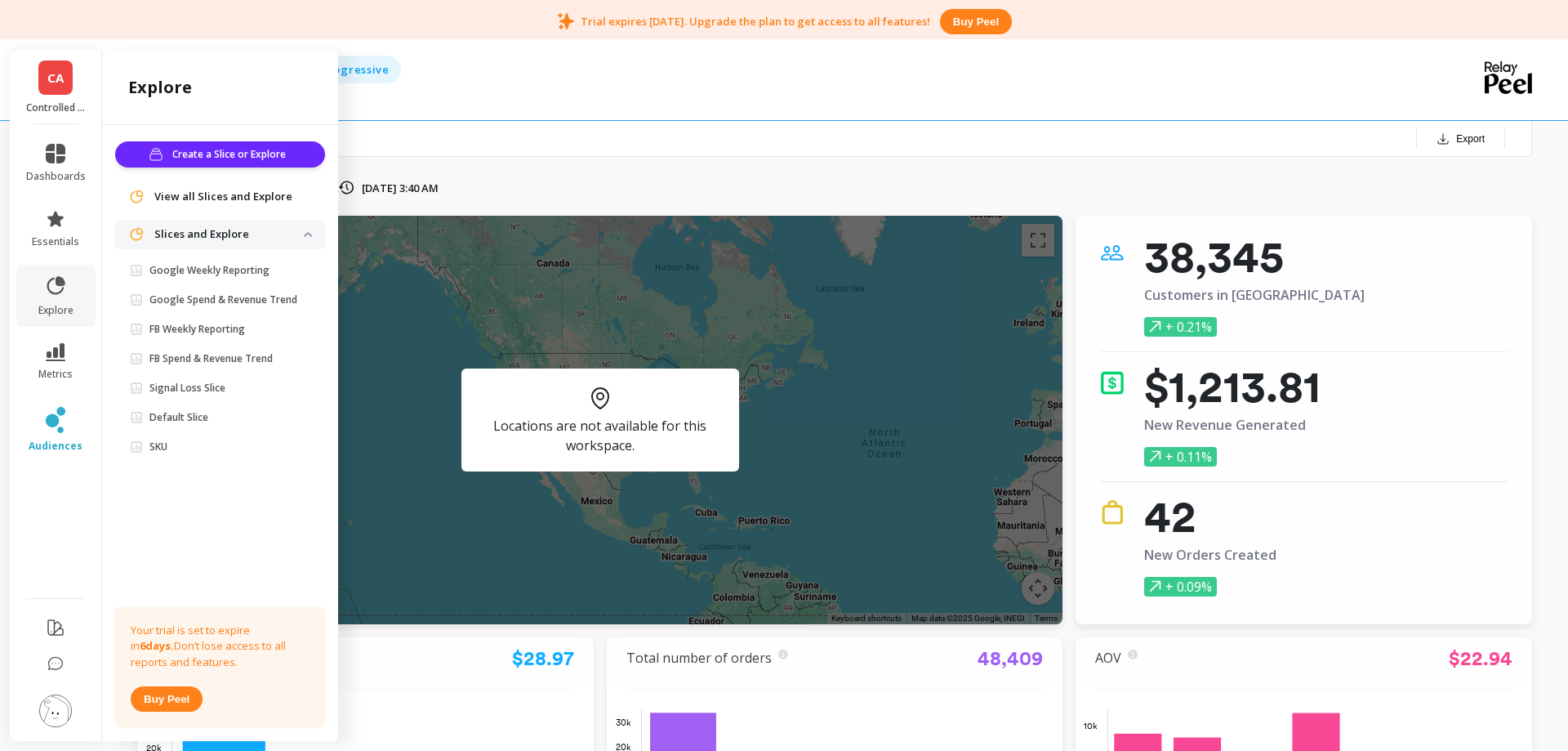
click at [61, 88] on link "CA" at bounding box center [55, 77] width 34 height 34
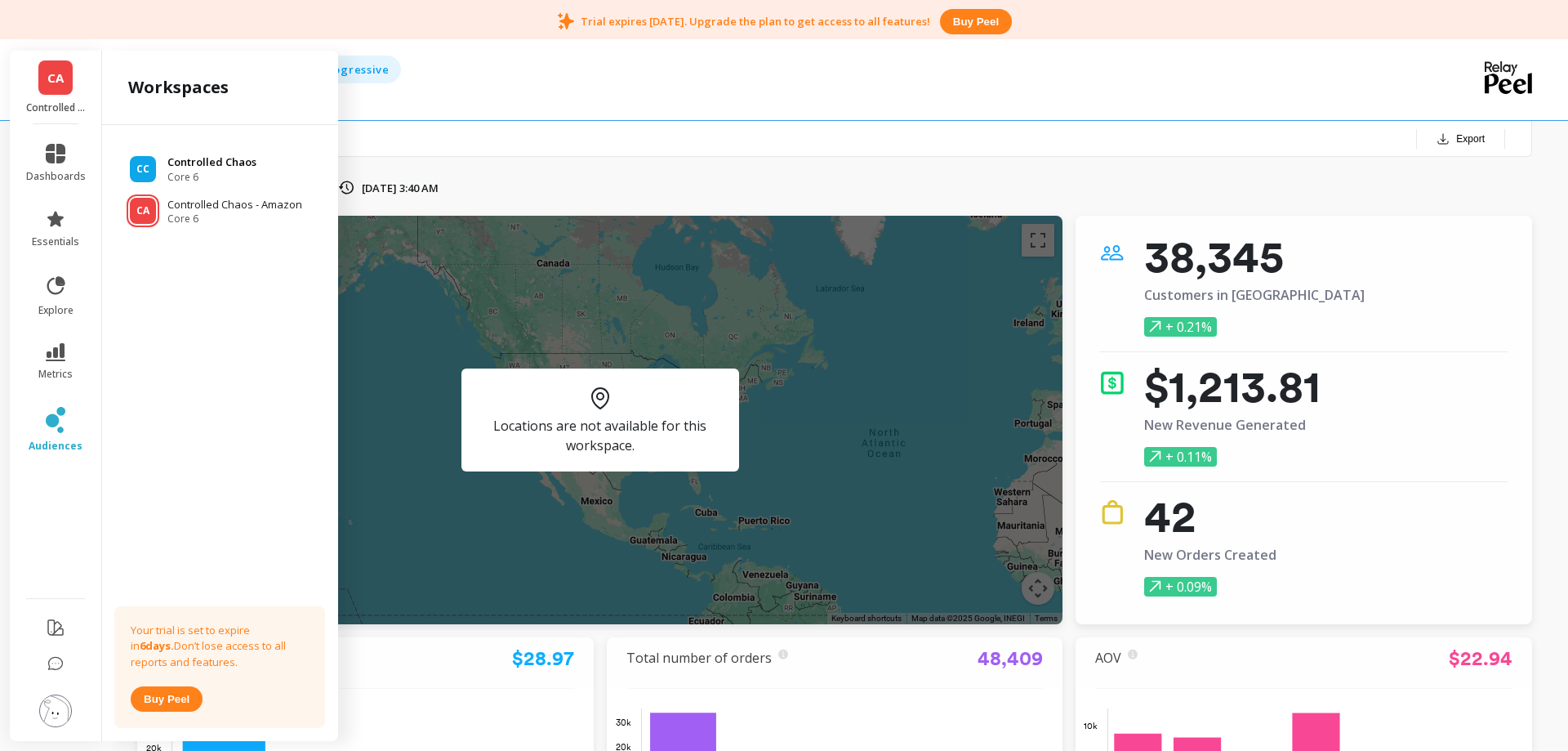
click at [181, 163] on p "Controlled Chaos" at bounding box center [212, 162] width 89 height 17
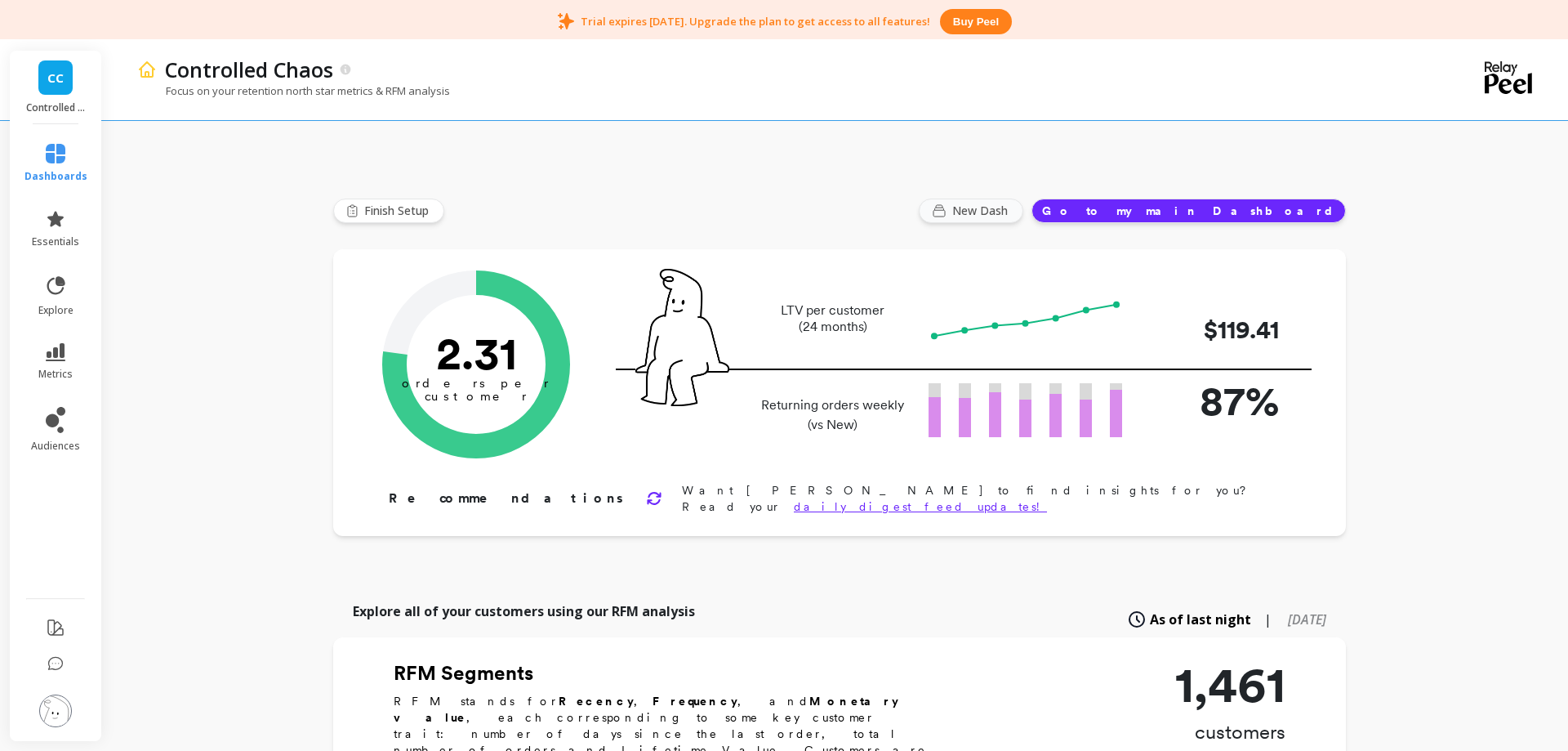
click at [1012, 215] on span "New Dash" at bounding box center [982, 211] width 60 height 17
